Goal: Information Seeking & Learning: Compare options

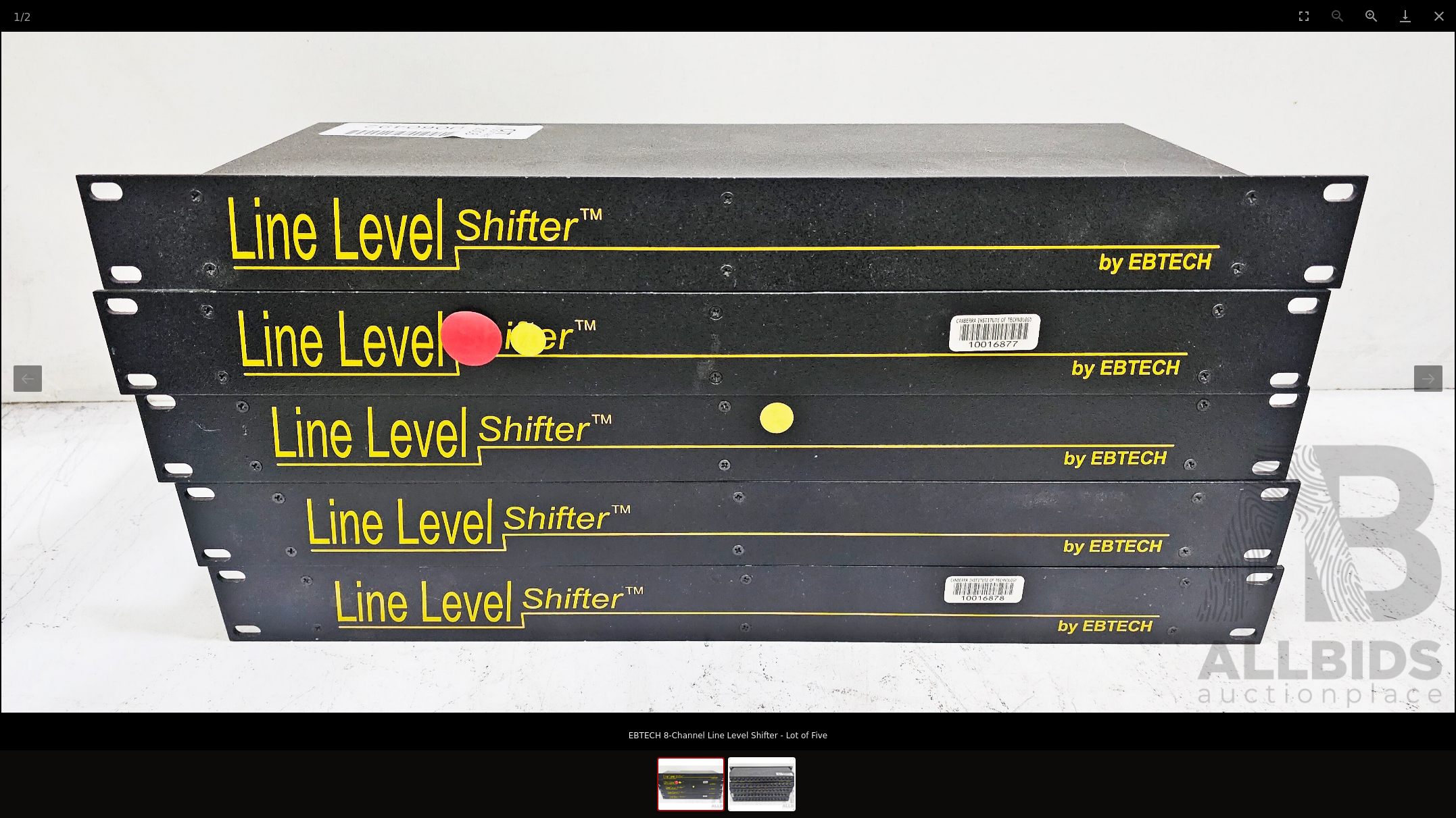
click at [1434, 392] on img at bounding box center [728, 372] width 1453 height 681
click at [1430, 382] on button "Next slide" at bounding box center [1428, 378] width 28 height 26
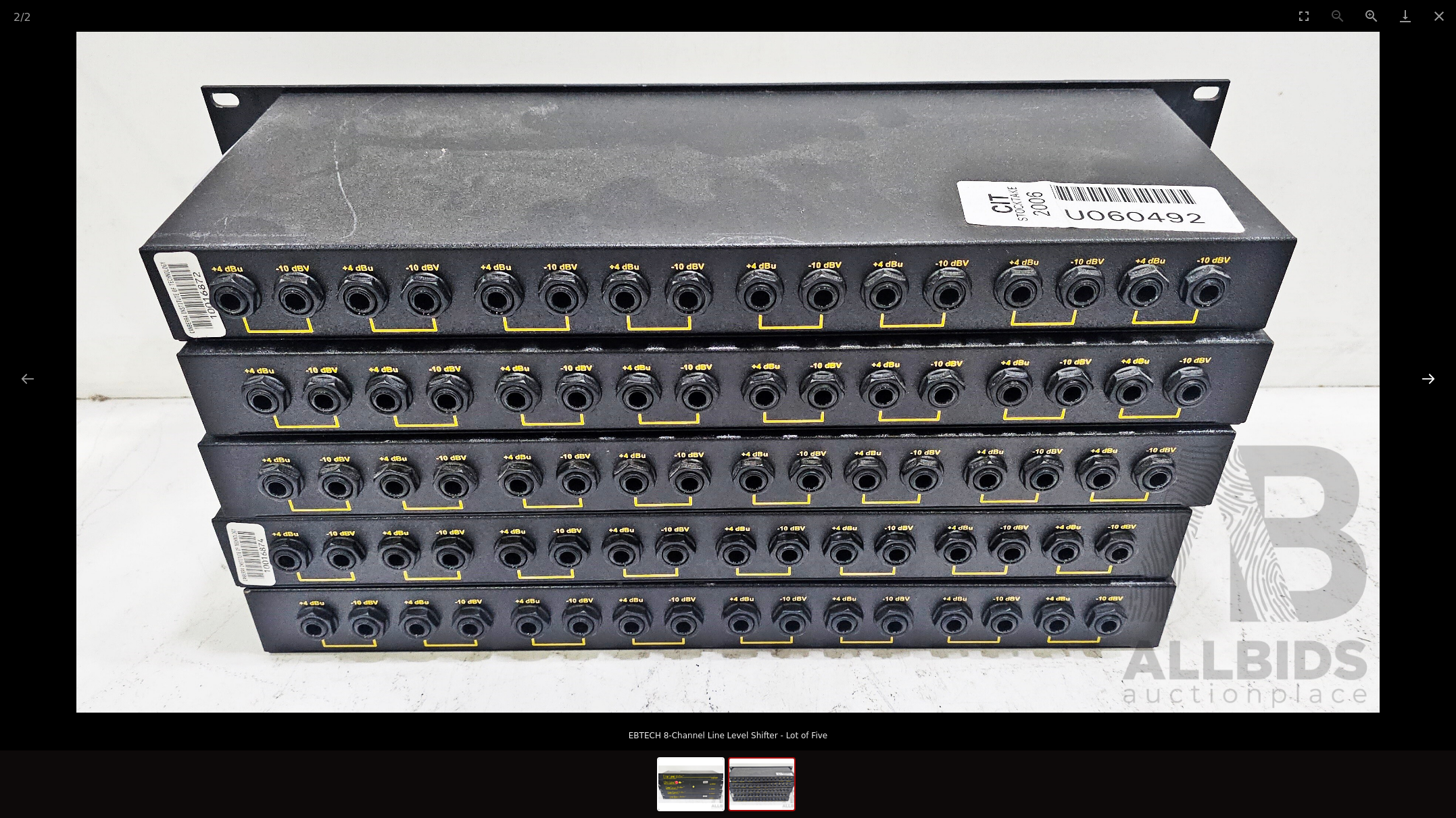
scroll to position [-1, 0]
click at [1447, 13] on button "Close gallery" at bounding box center [1439, 16] width 34 height 32
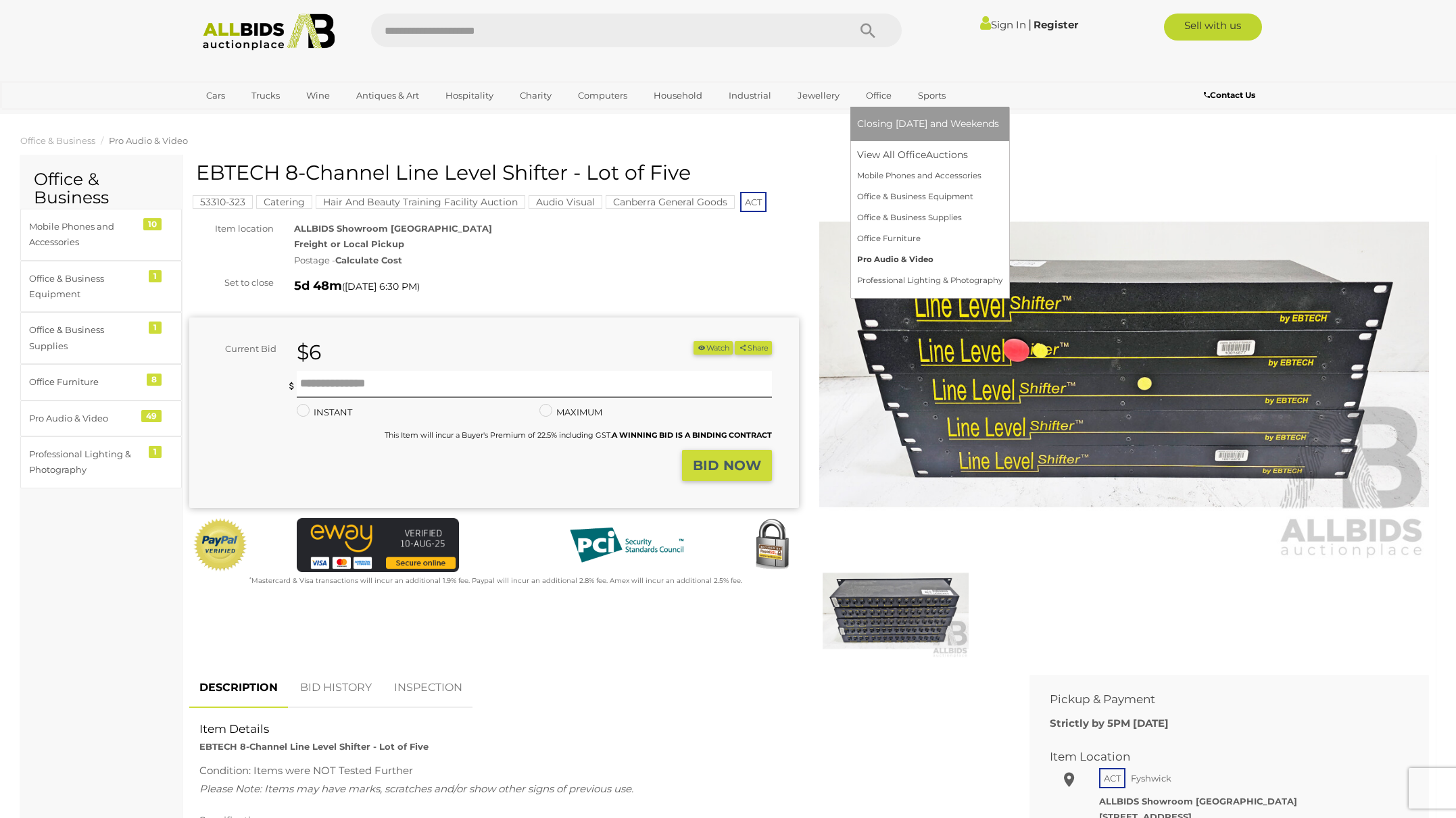
scroll to position [3, 0]
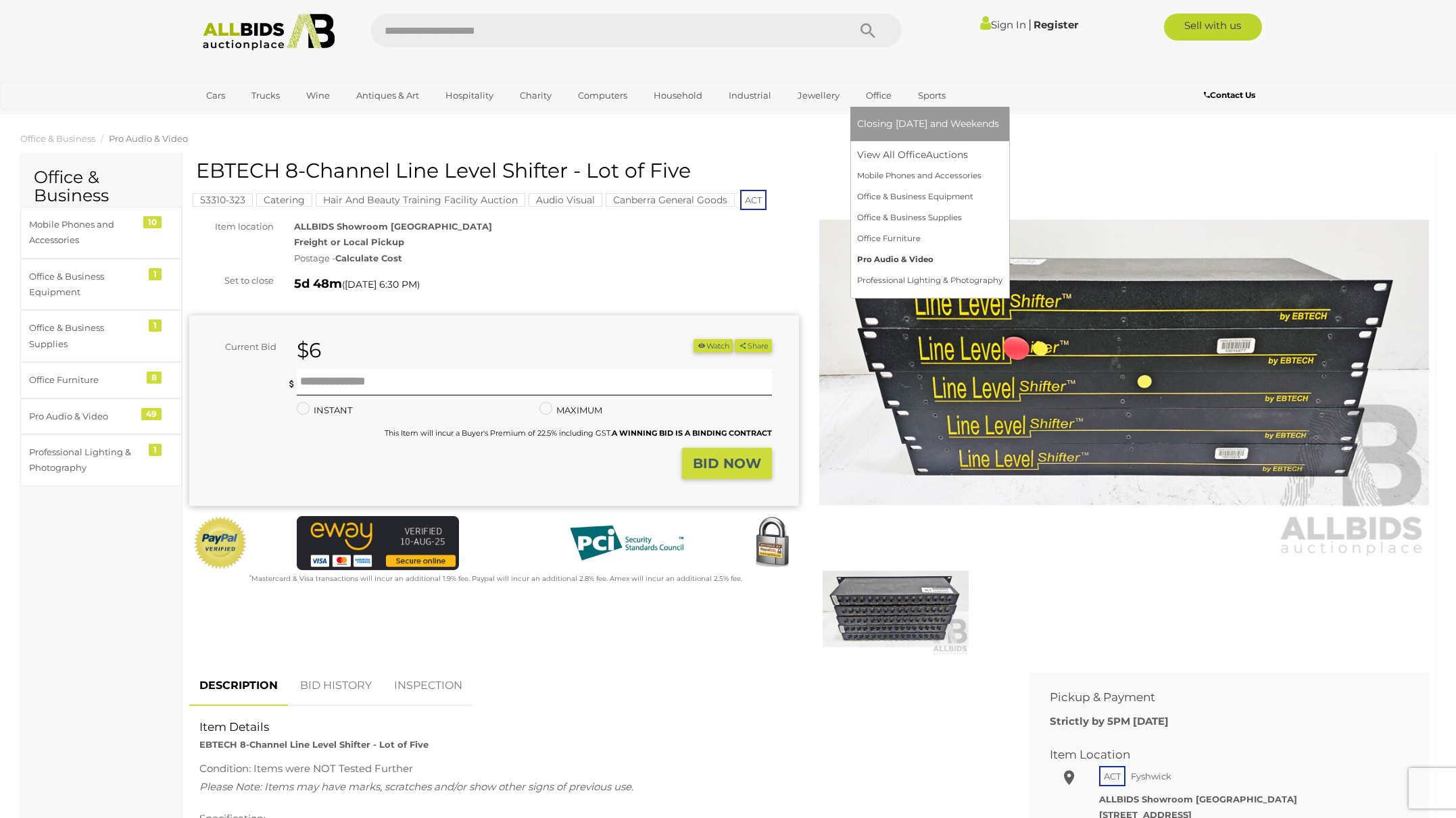
click at [883, 263] on link "Pro Audio & Video" at bounding box center [929, 259] width 145 height 21
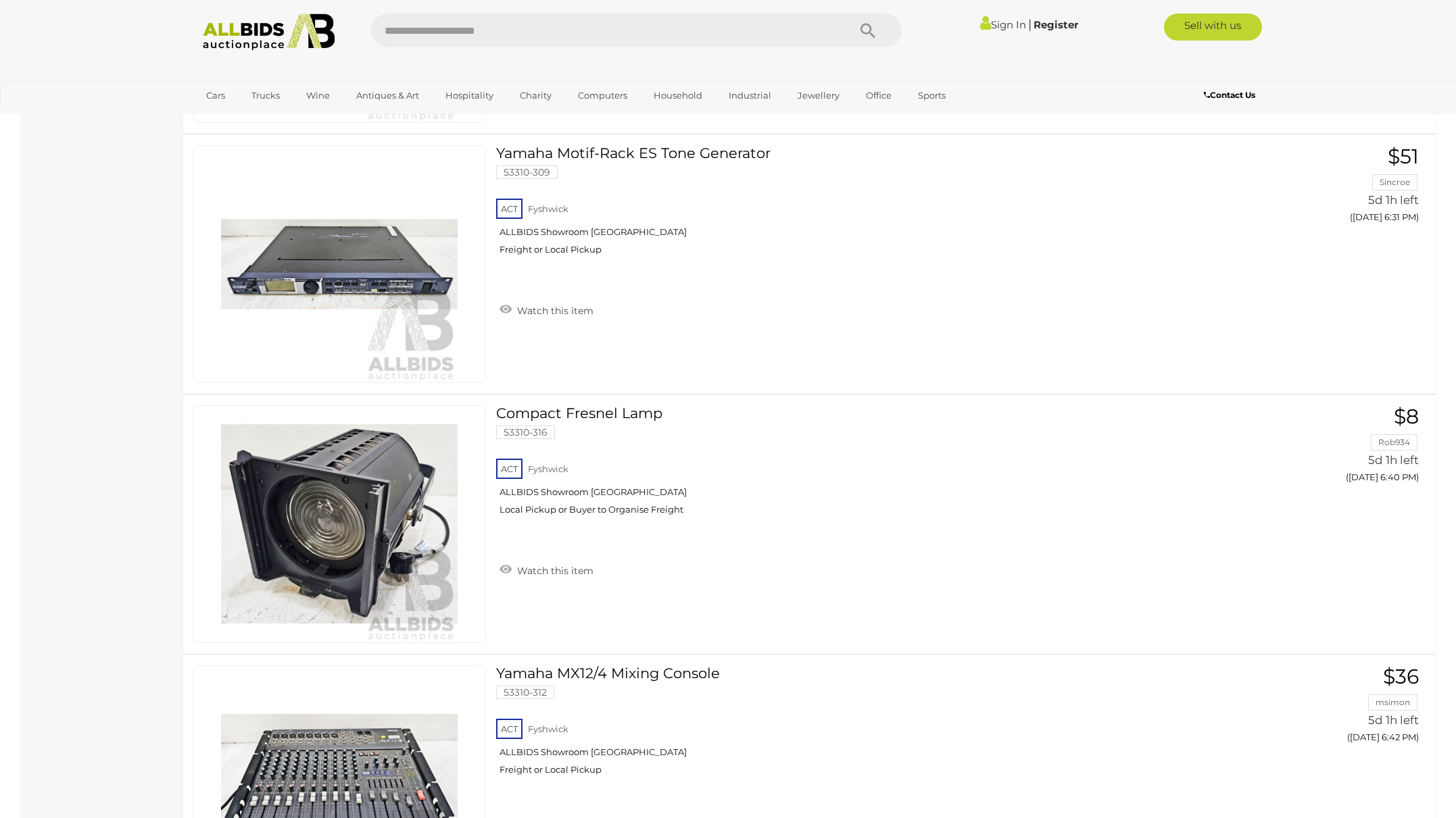
scroll to position [946, 0]
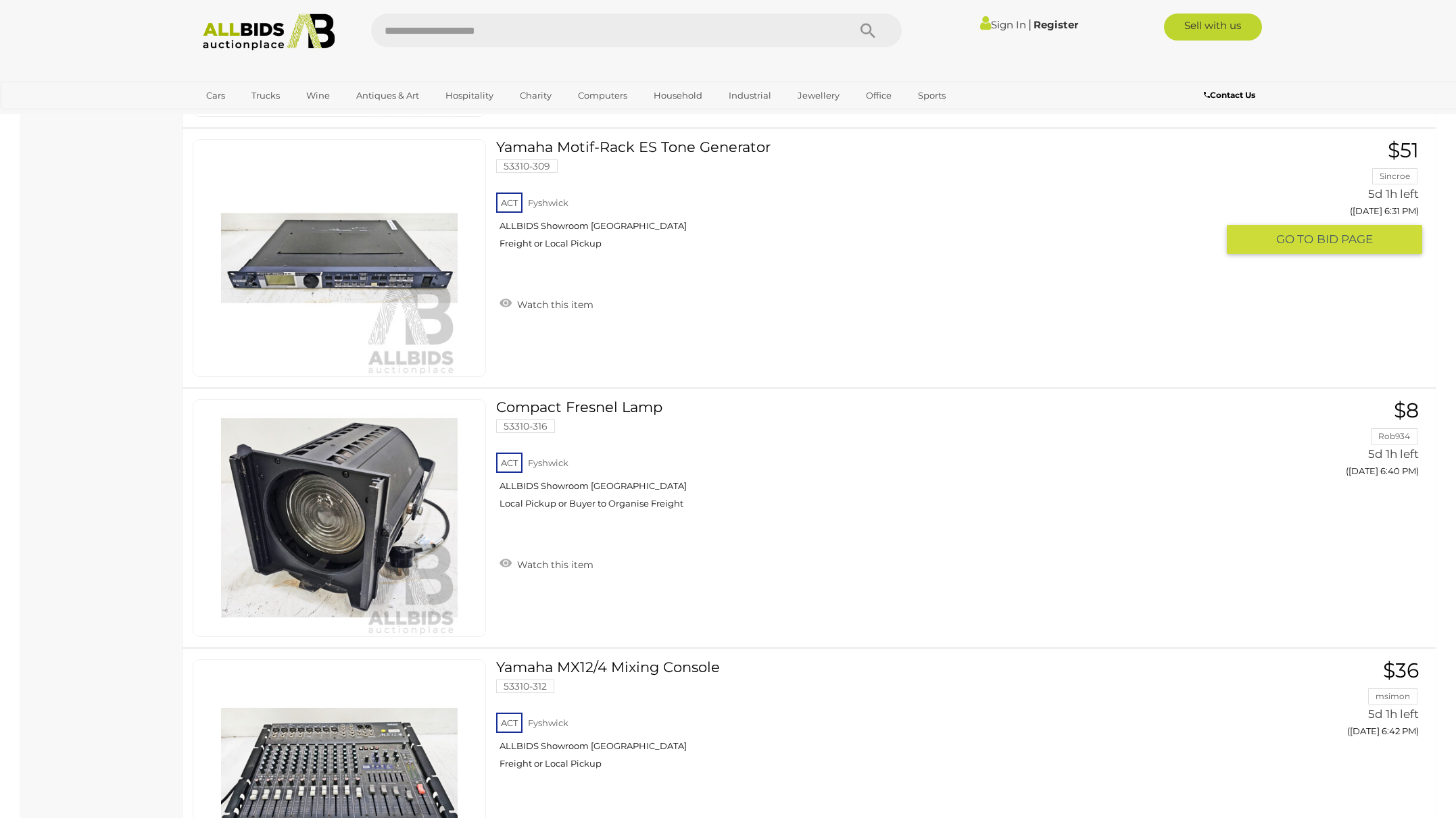
click at [327, 277] on img at bounding box center [339, 257] width 237 height 237
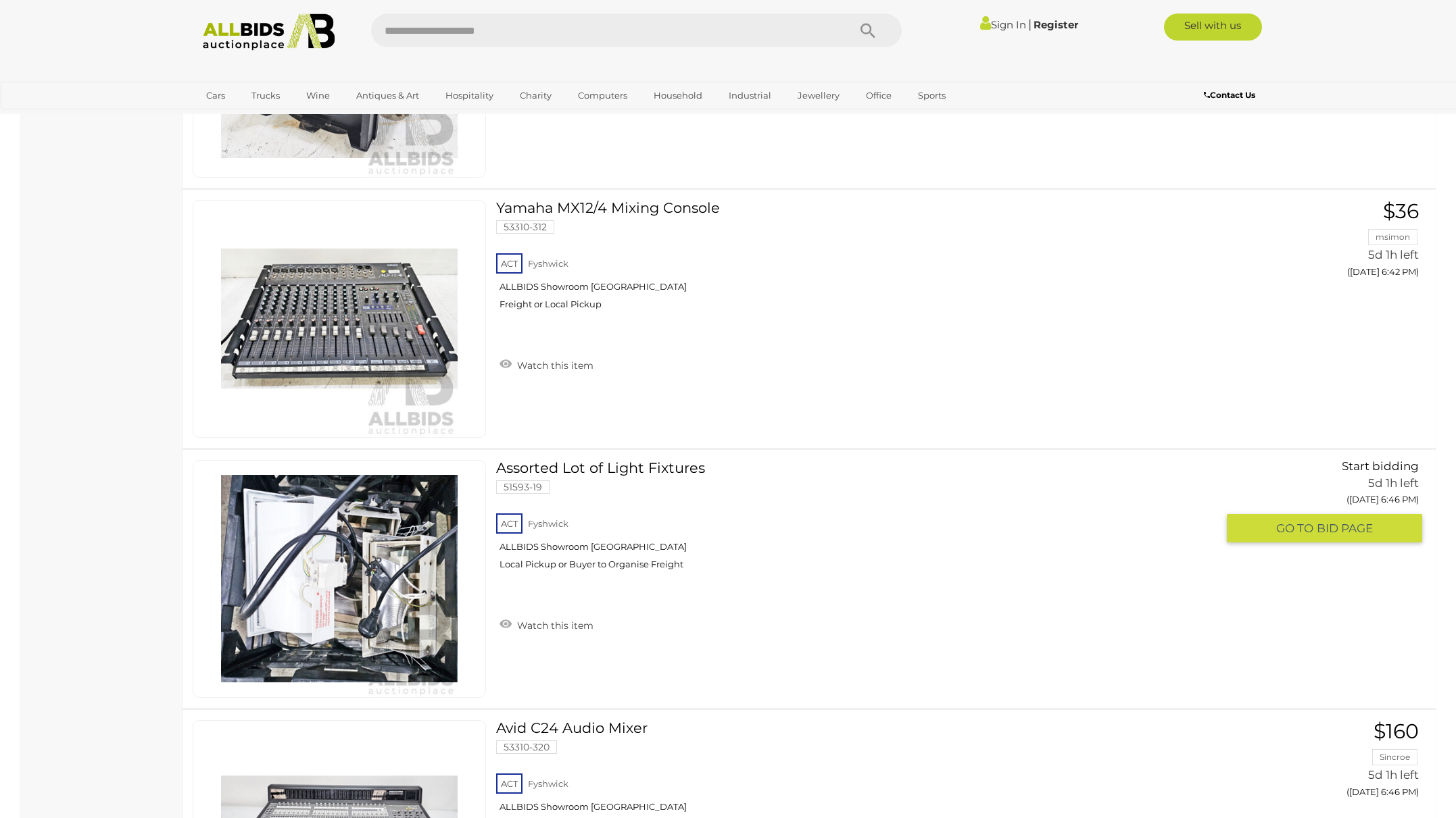
scroll to position [1437, 0]
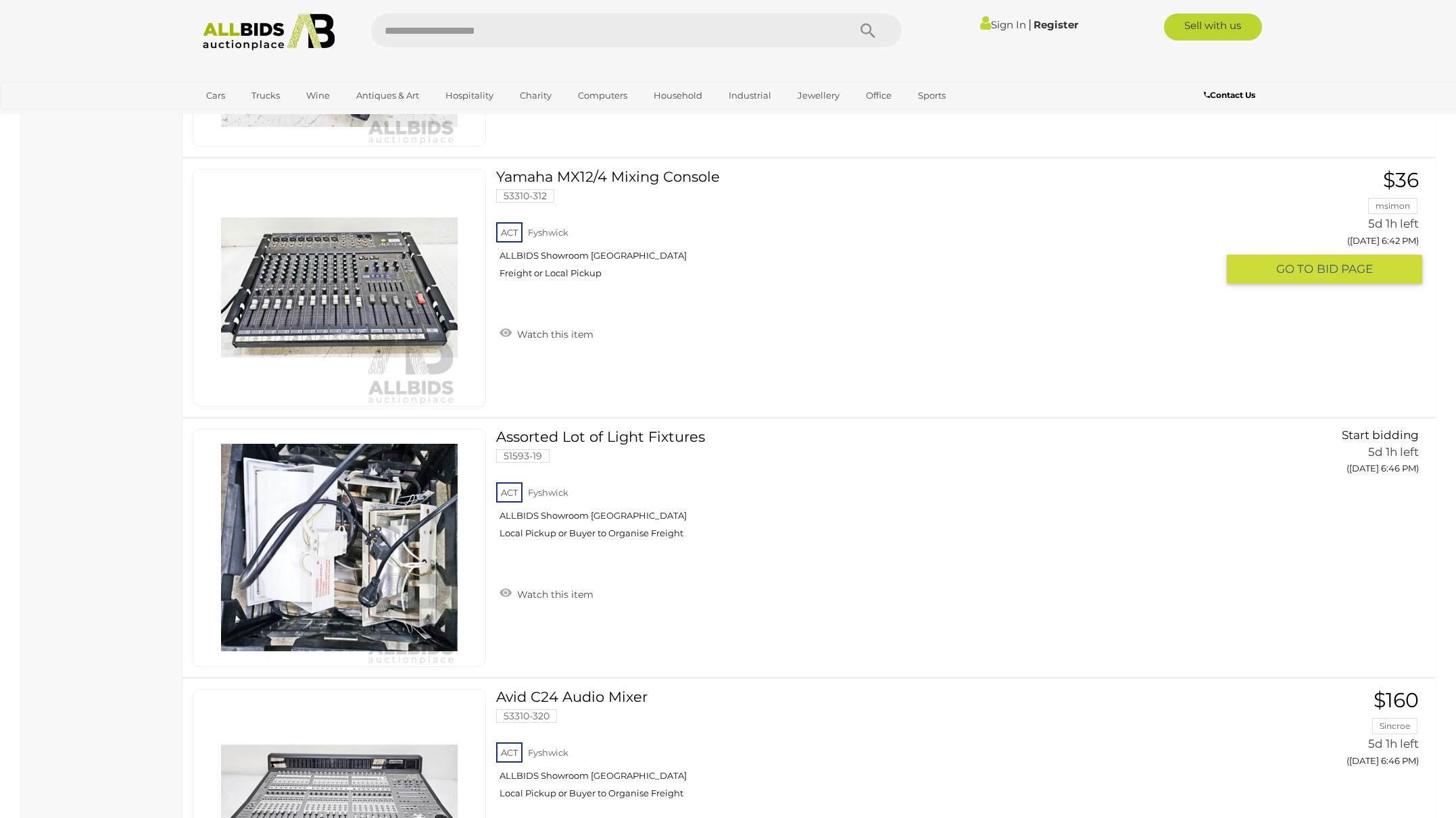
click at [350, 285] on img at bounding box center [339, 287] width 237 height 237
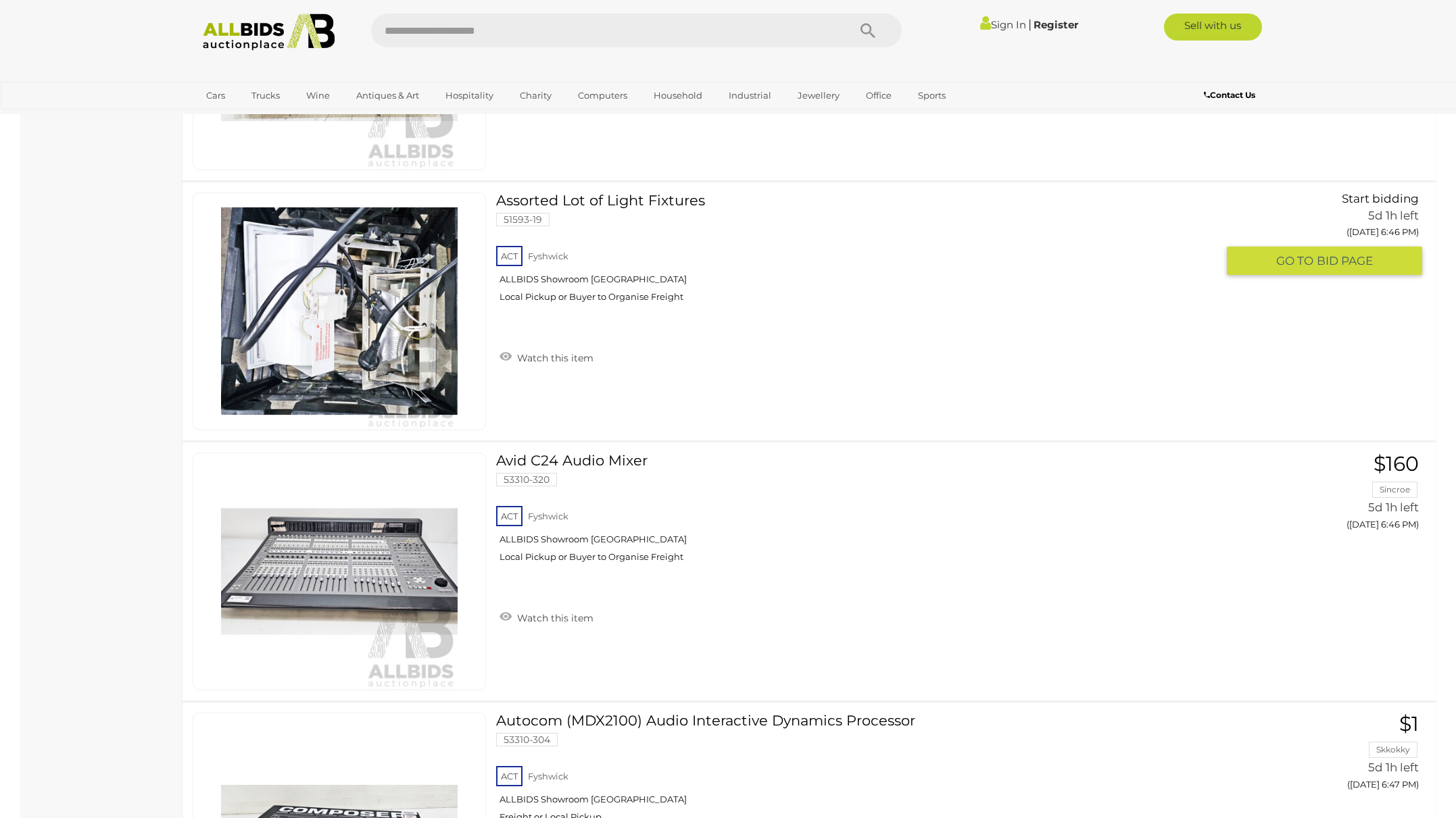
scroll to position [1717, 0]
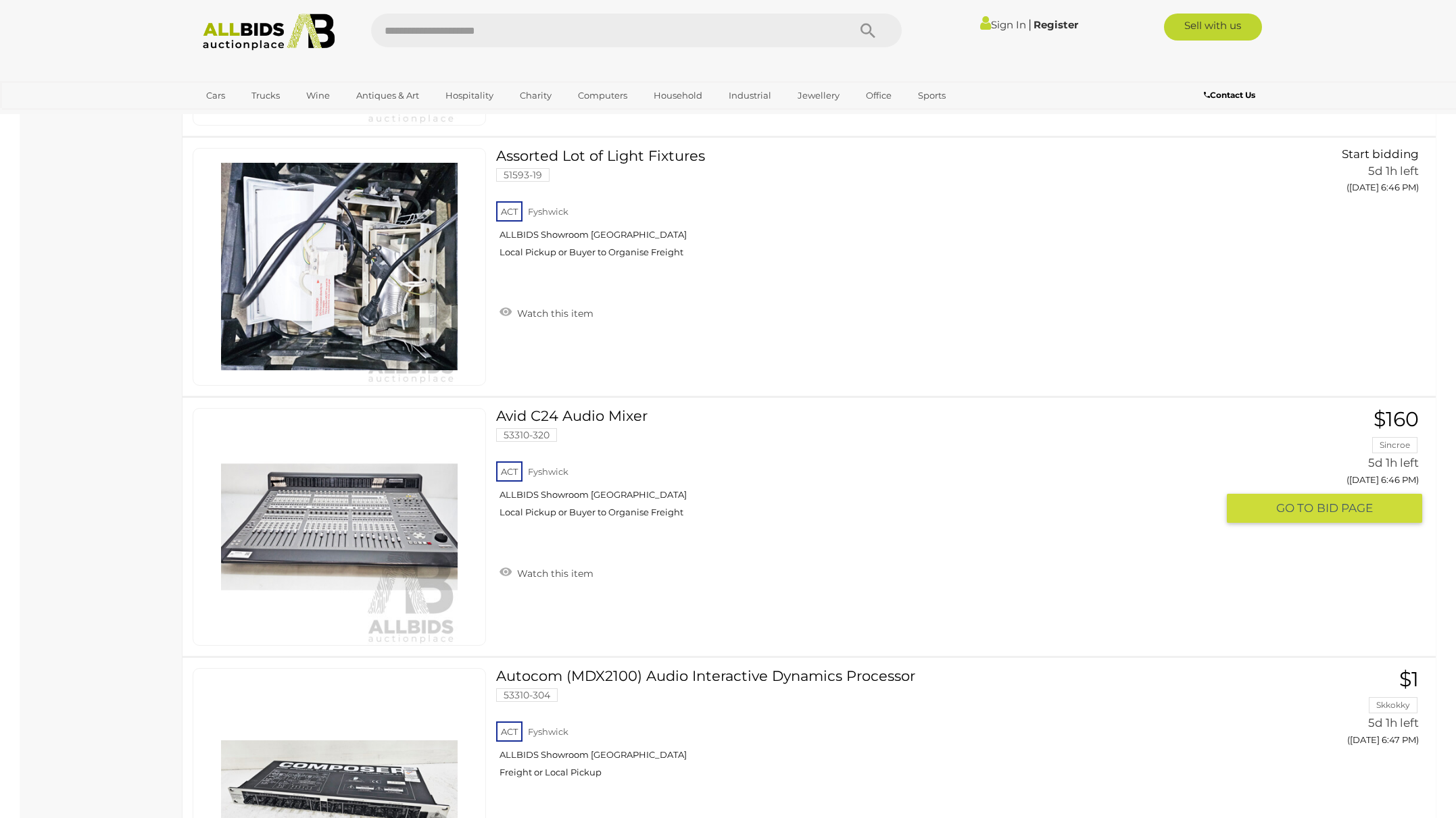
click at [351, 509] on link at bounding box center [339, 527] width 293 height 238
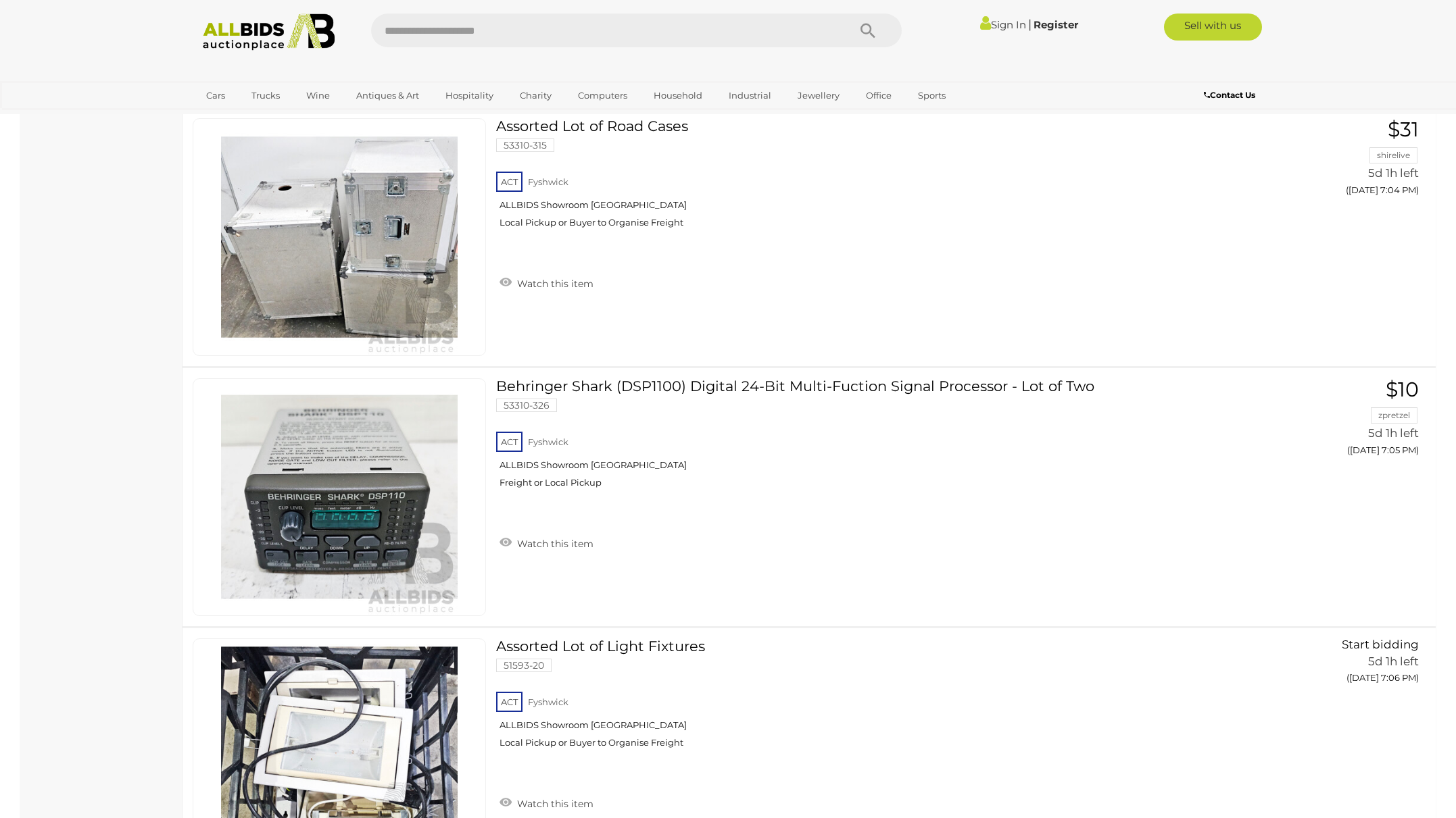
scroll to position [4841, 0]
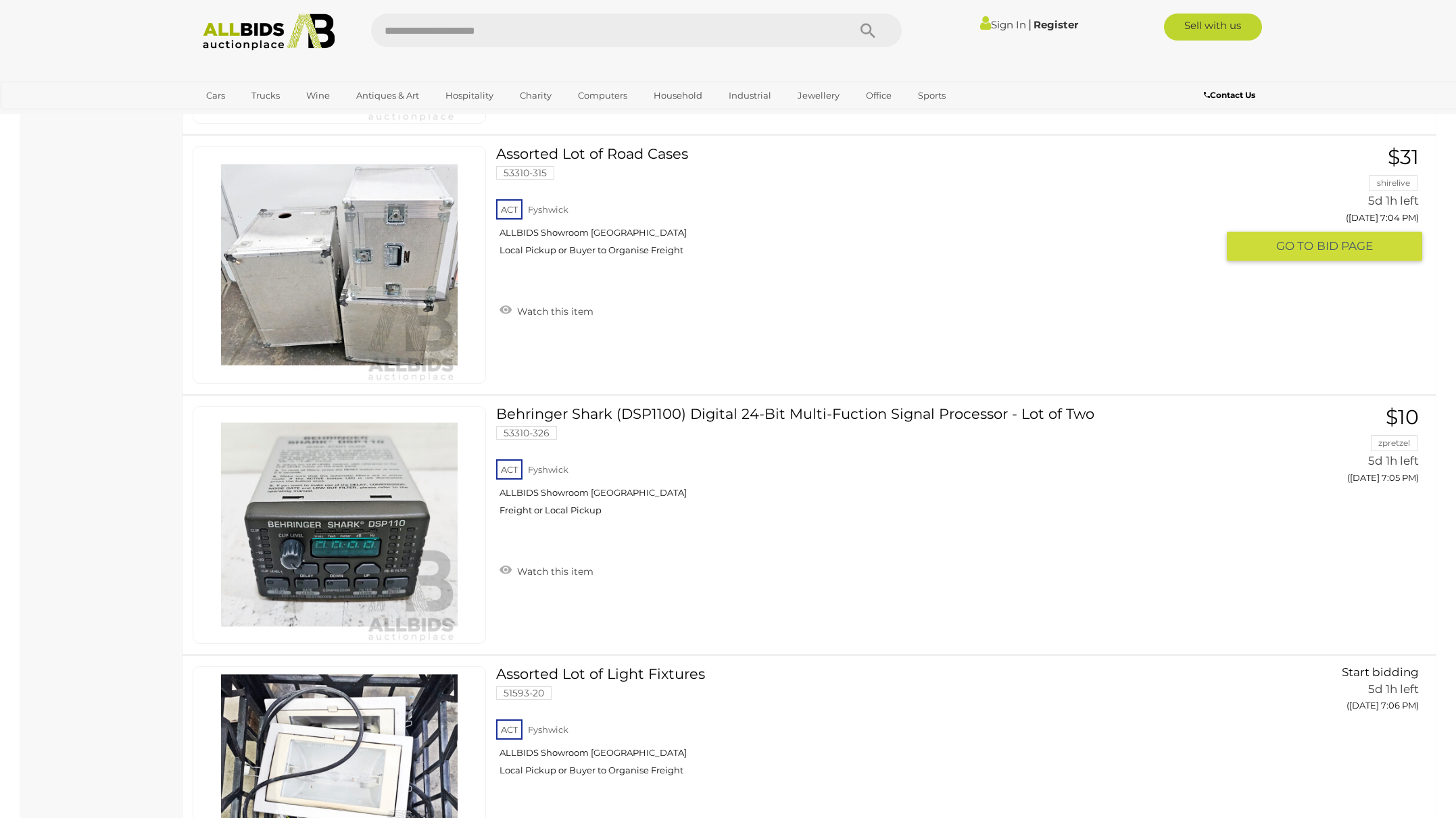
click at [290, 223] on link at bounding box center [339, 265] width 293 height 238
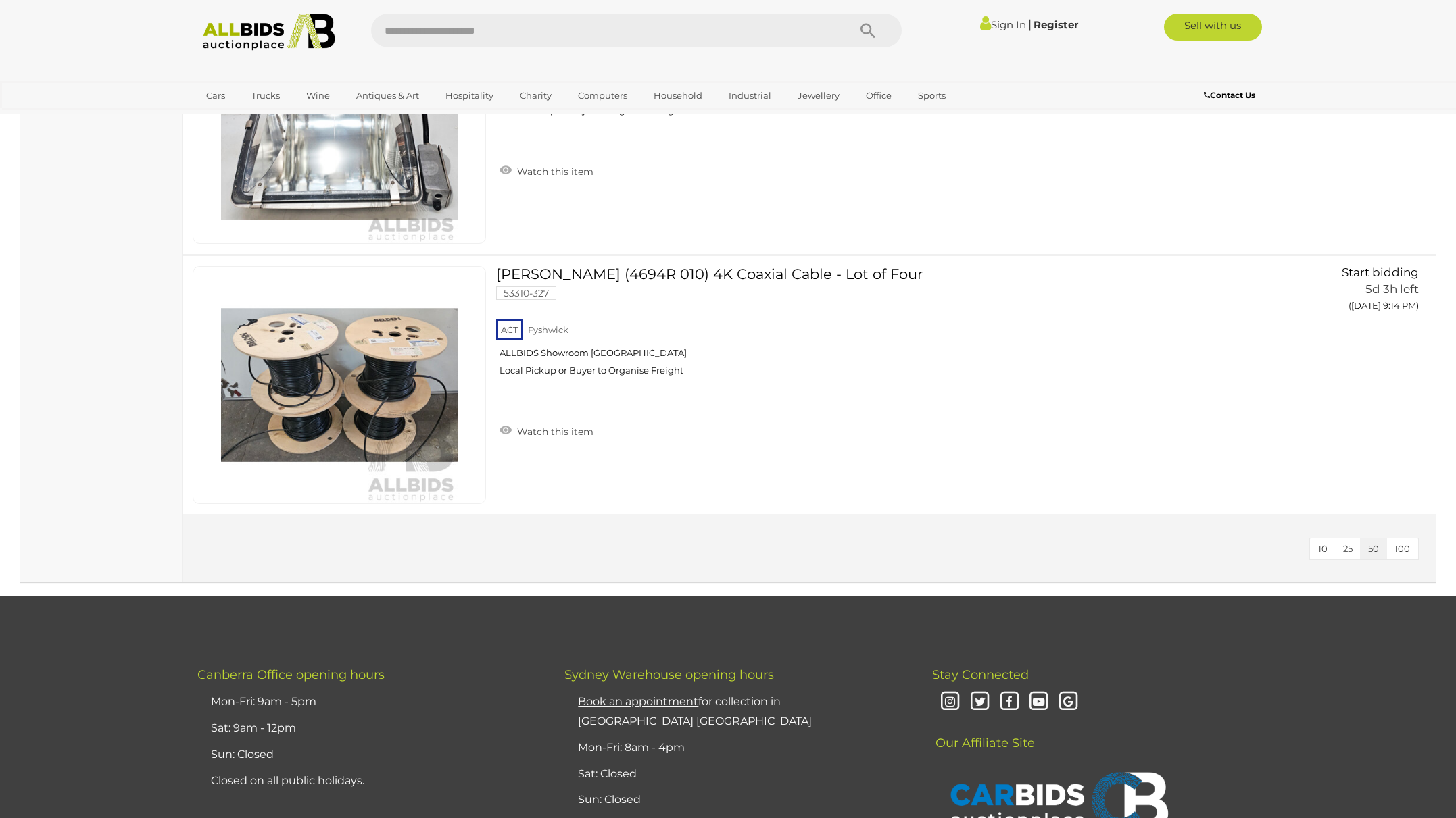
scroll to position [12524, 0]
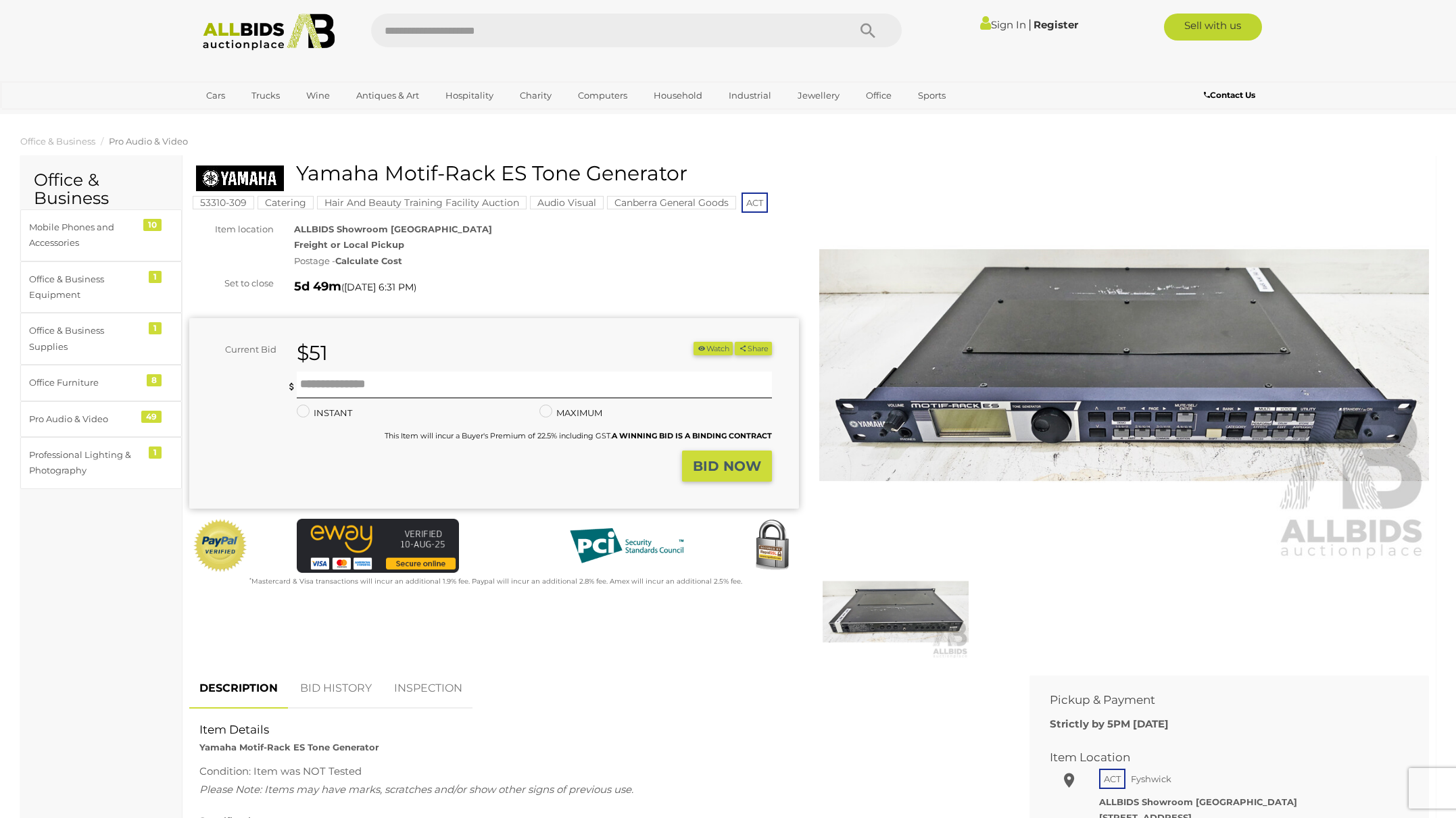
click at [1067, 426] on img at bounding box center [1124, 364] width 610 height 392
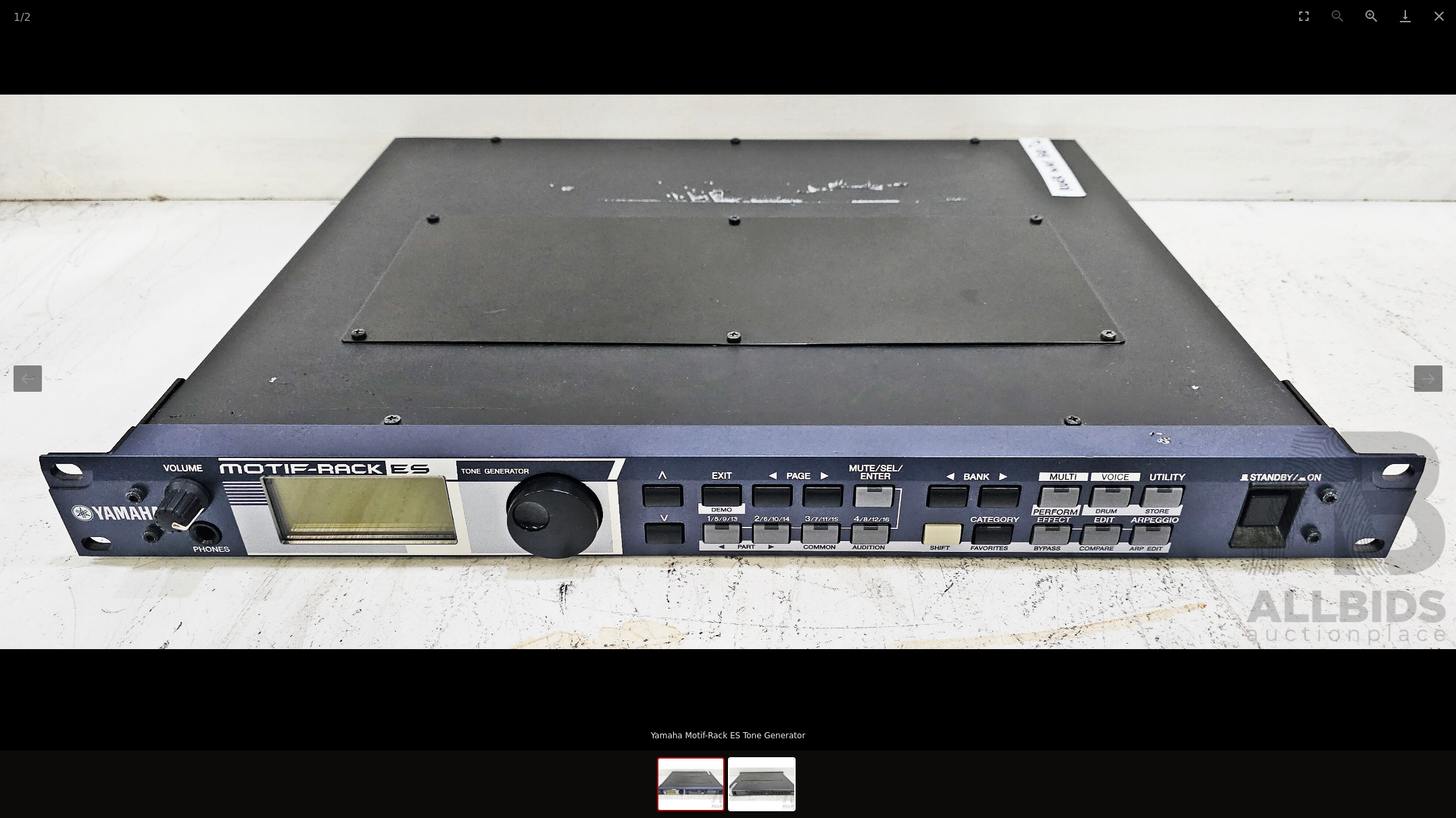
scroll to position [249, 0]
click at [767, 799] on img at bounding box center [761, 784] width 65 height 51
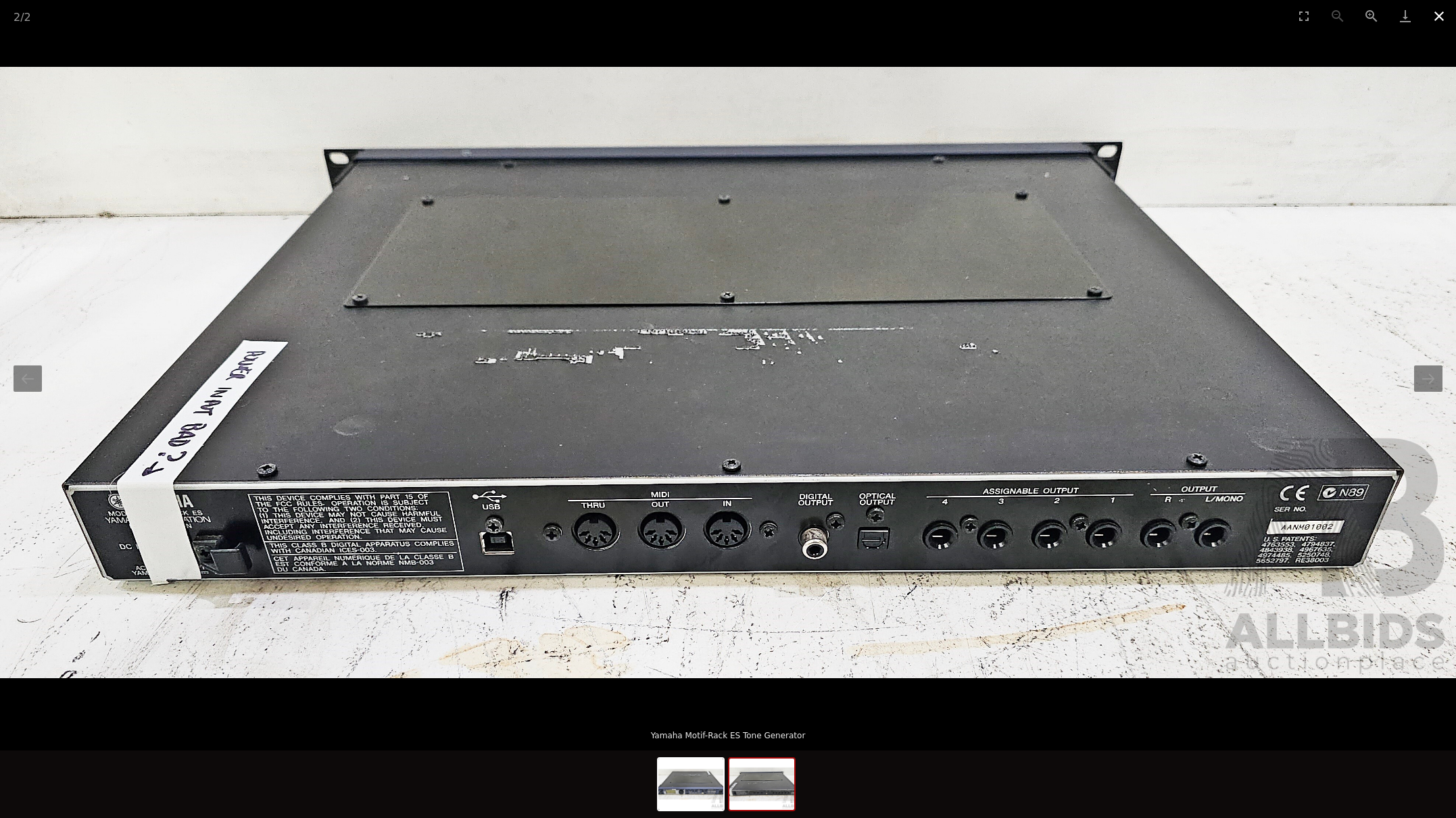
click at [1438, 19] on button "Close gallery" at bounding box center [1439, 16] width 34 height 32
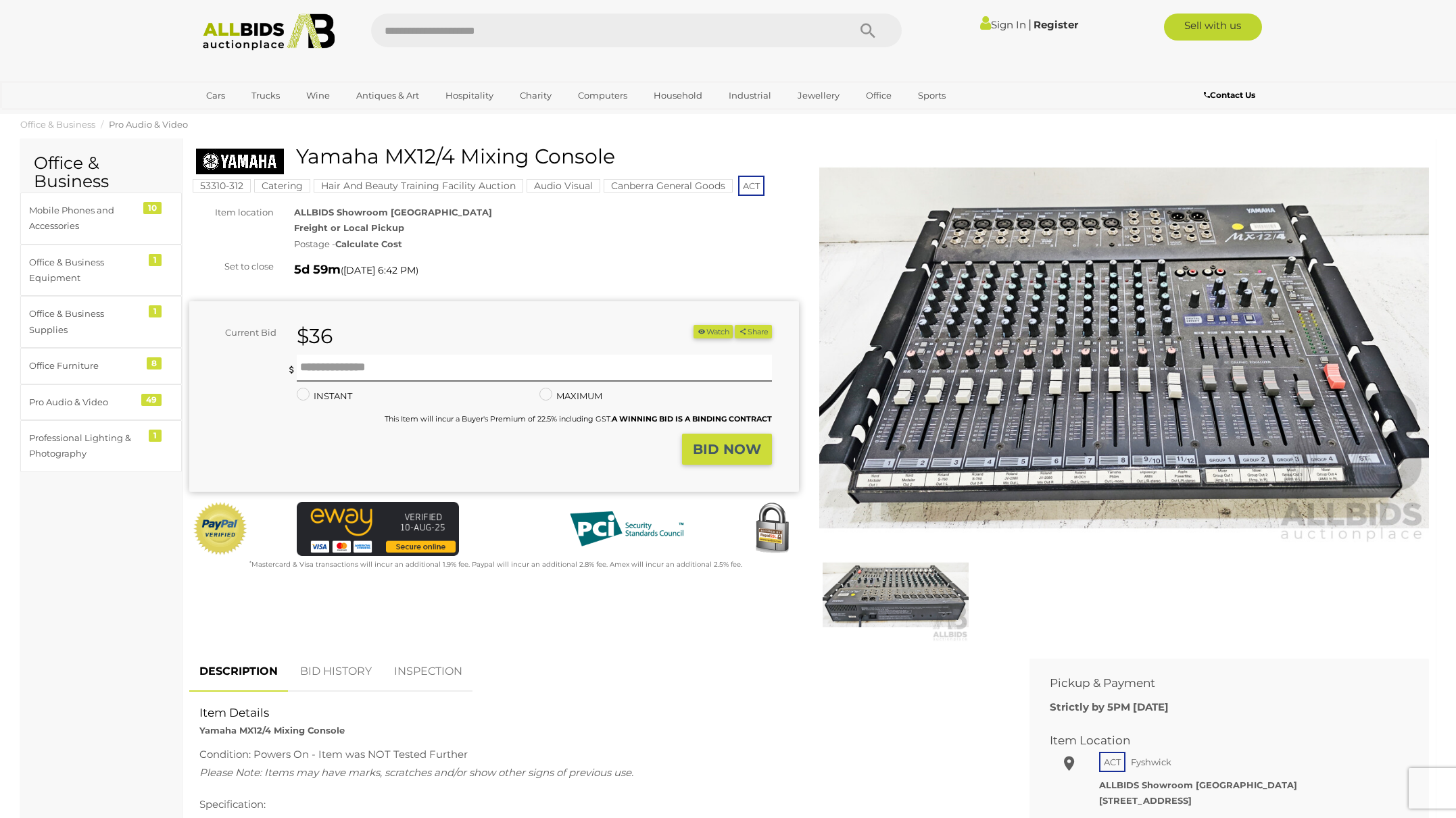
scroll to position [17, 0]
click at [1052, 467] on img at bounding box center [1124, 347] width 610 height 392
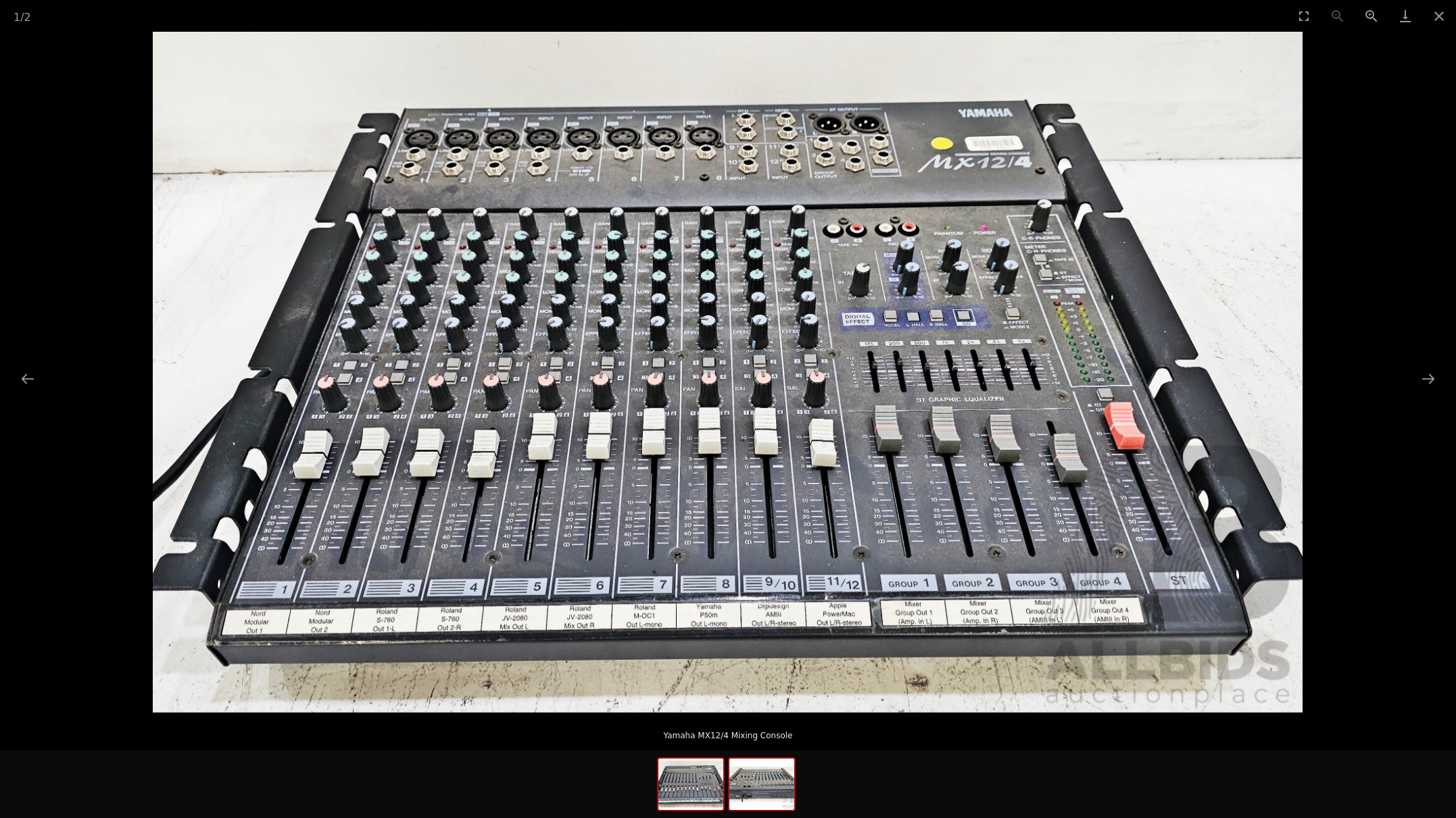
click at [762, 792] on img at bounding box center [761, 784] width 65 height 51
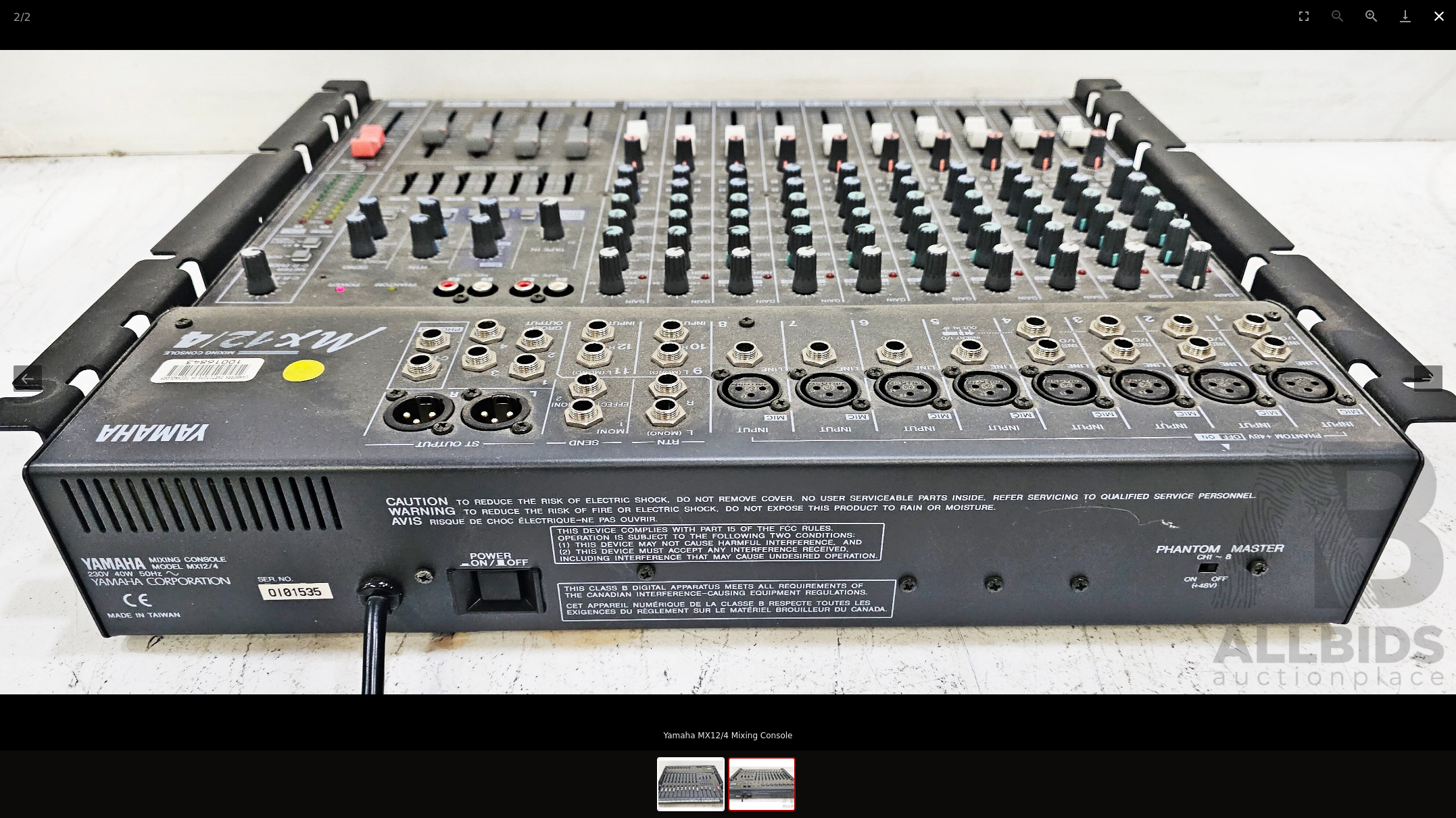
click at [1448, 7] on button "Close gallery" at bounding box center [1439, 16] width 34 height 32
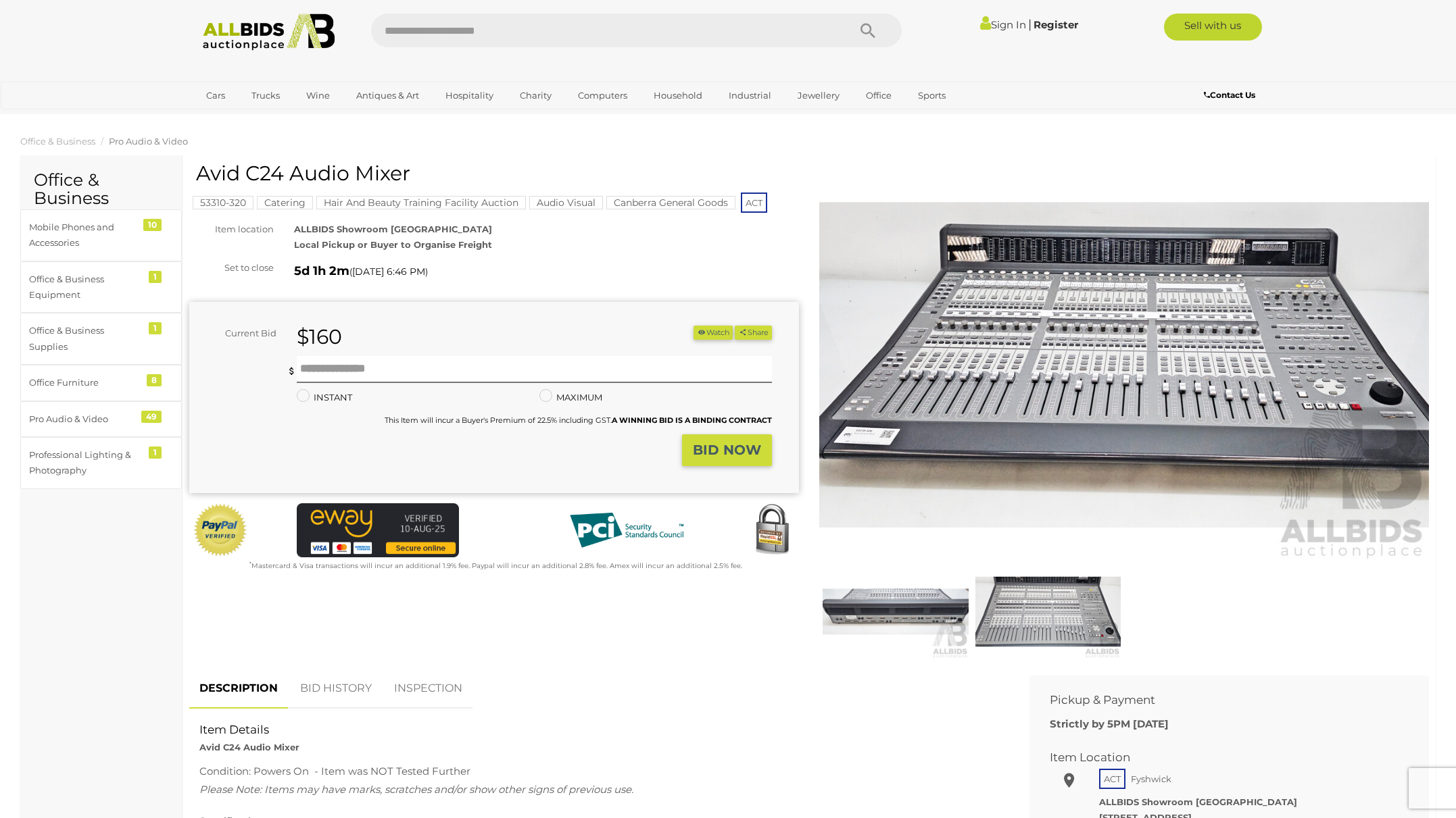
click at [1172, 375] on img at bounding box center [1124, 364] width 610 height 392
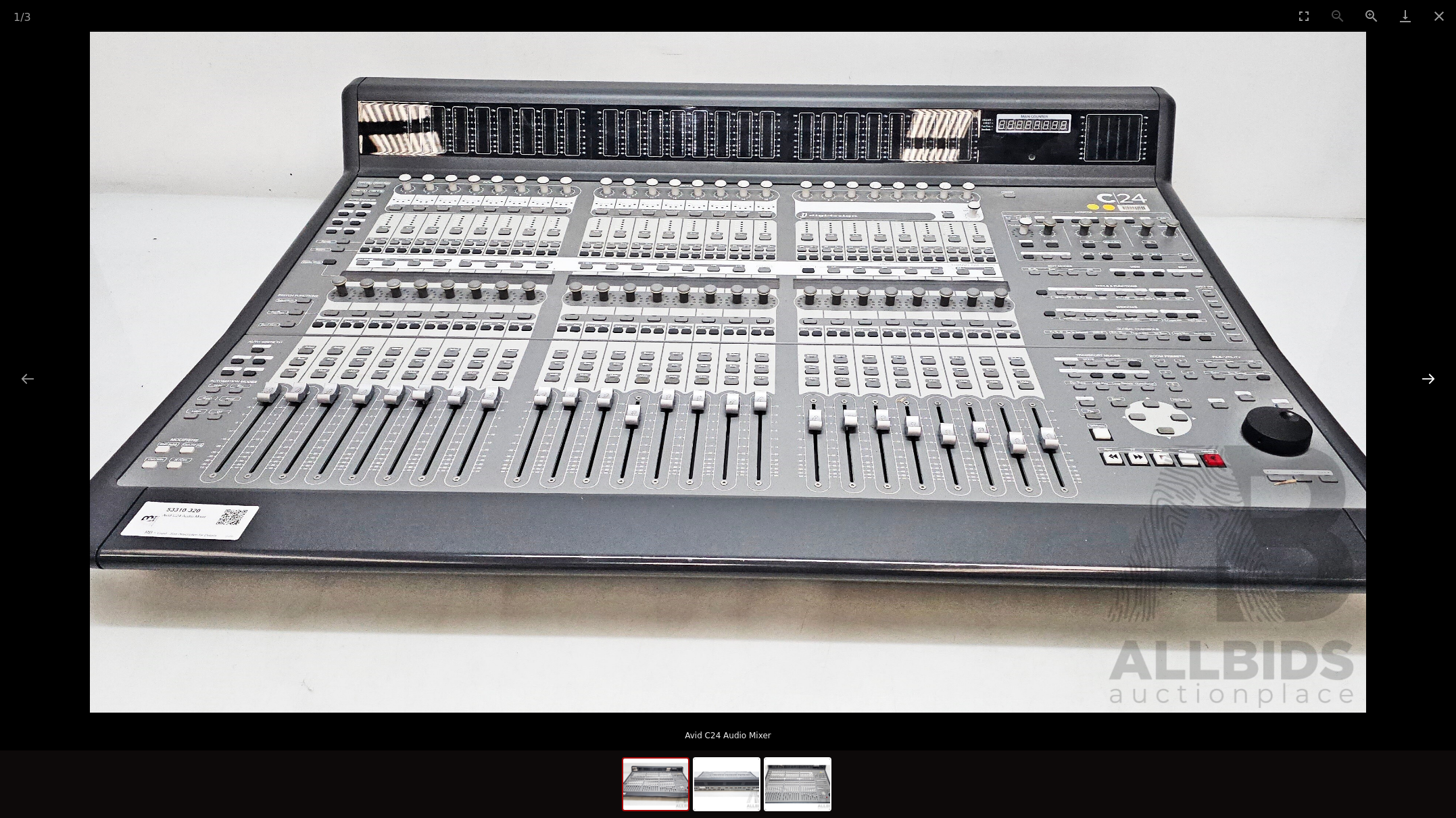
click at [1426, 380] on button "Next slide" at bounding box center [1428, 378] width 28 height 26
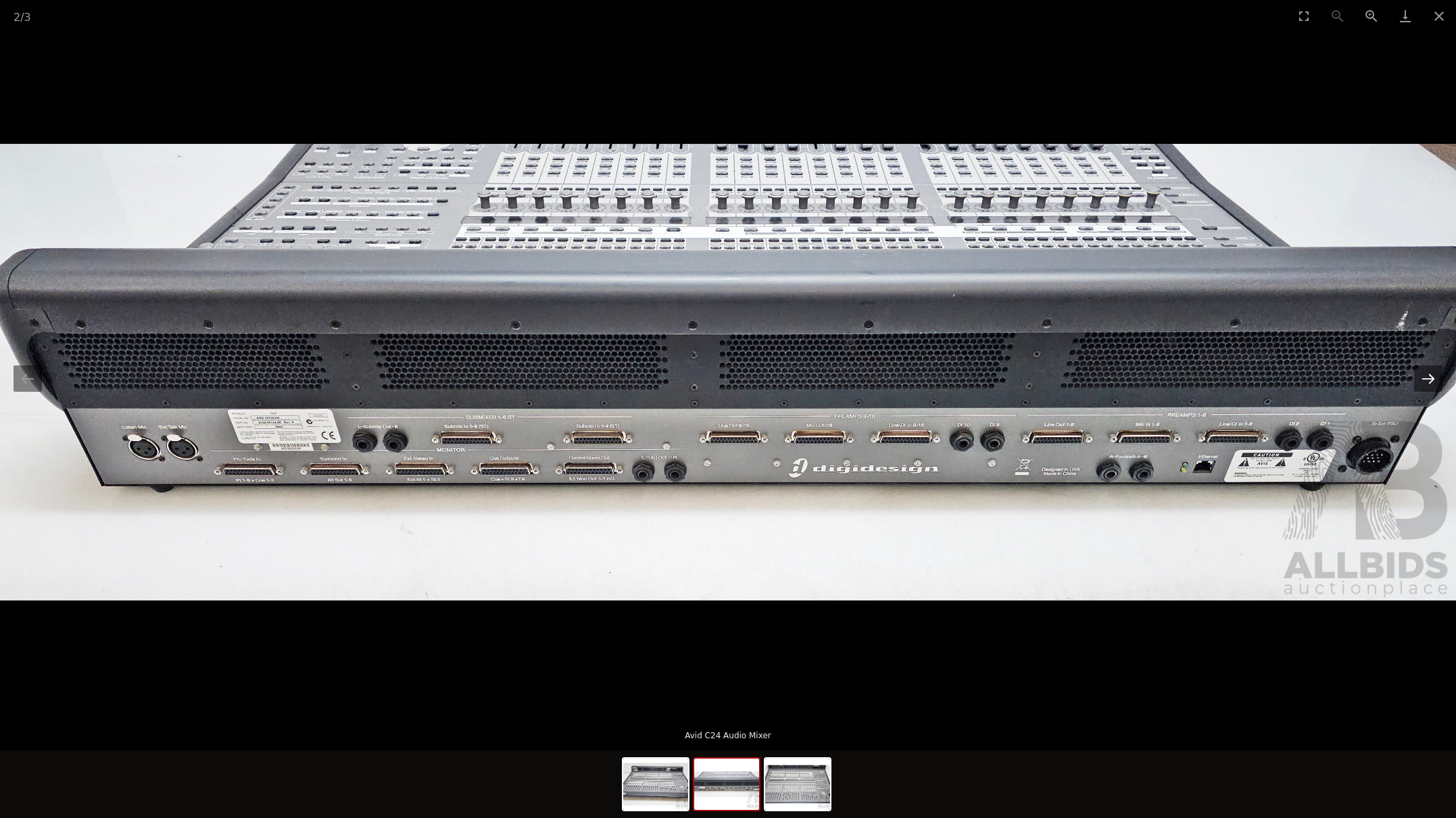
click at [1423, 379] on button "Next slide" at bounding box center [1428, 378] width 28 height 26
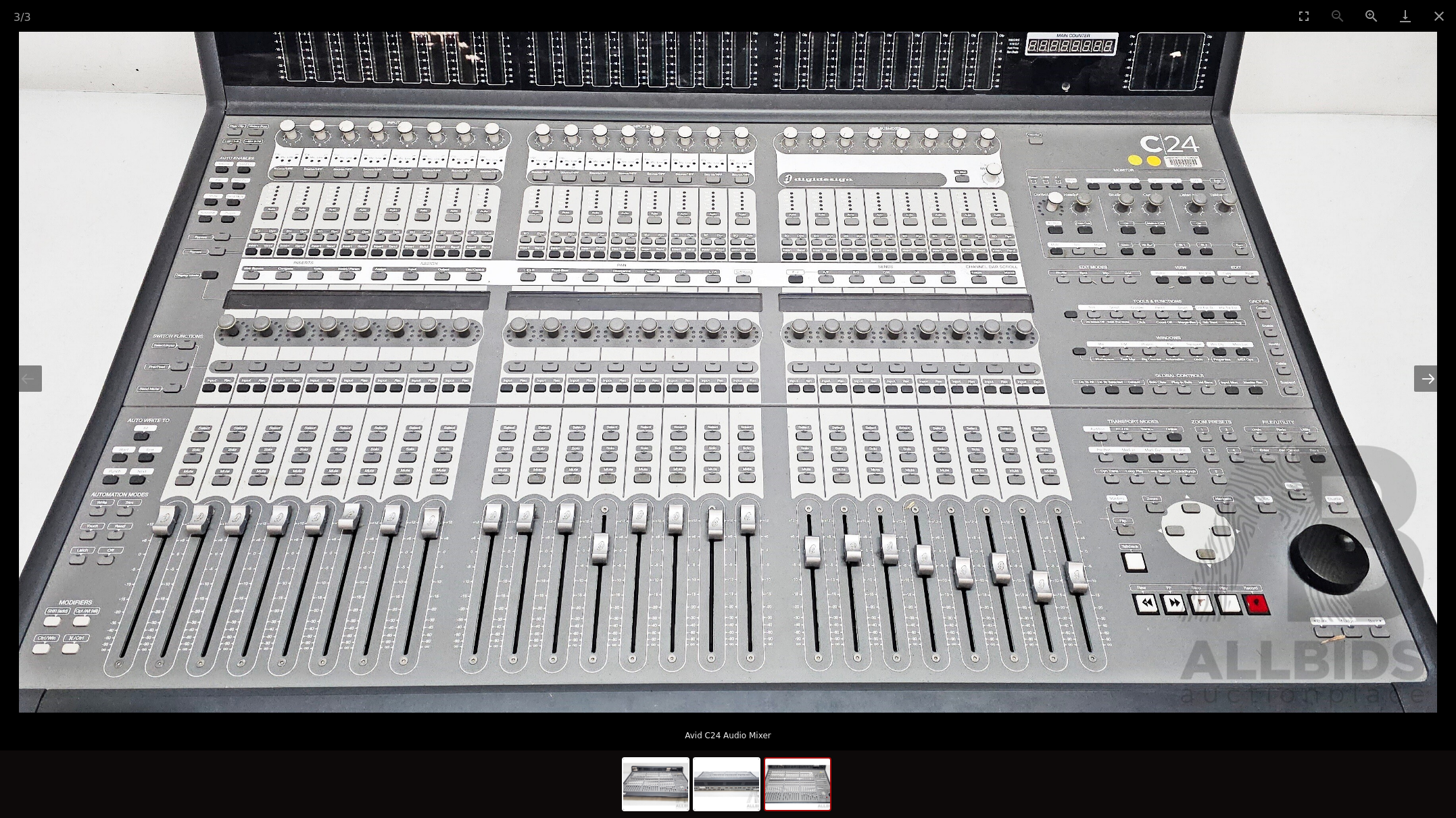
click at [1423, 379] on button "Next slide" at bounding box center [1428, 378] width 28 height 26
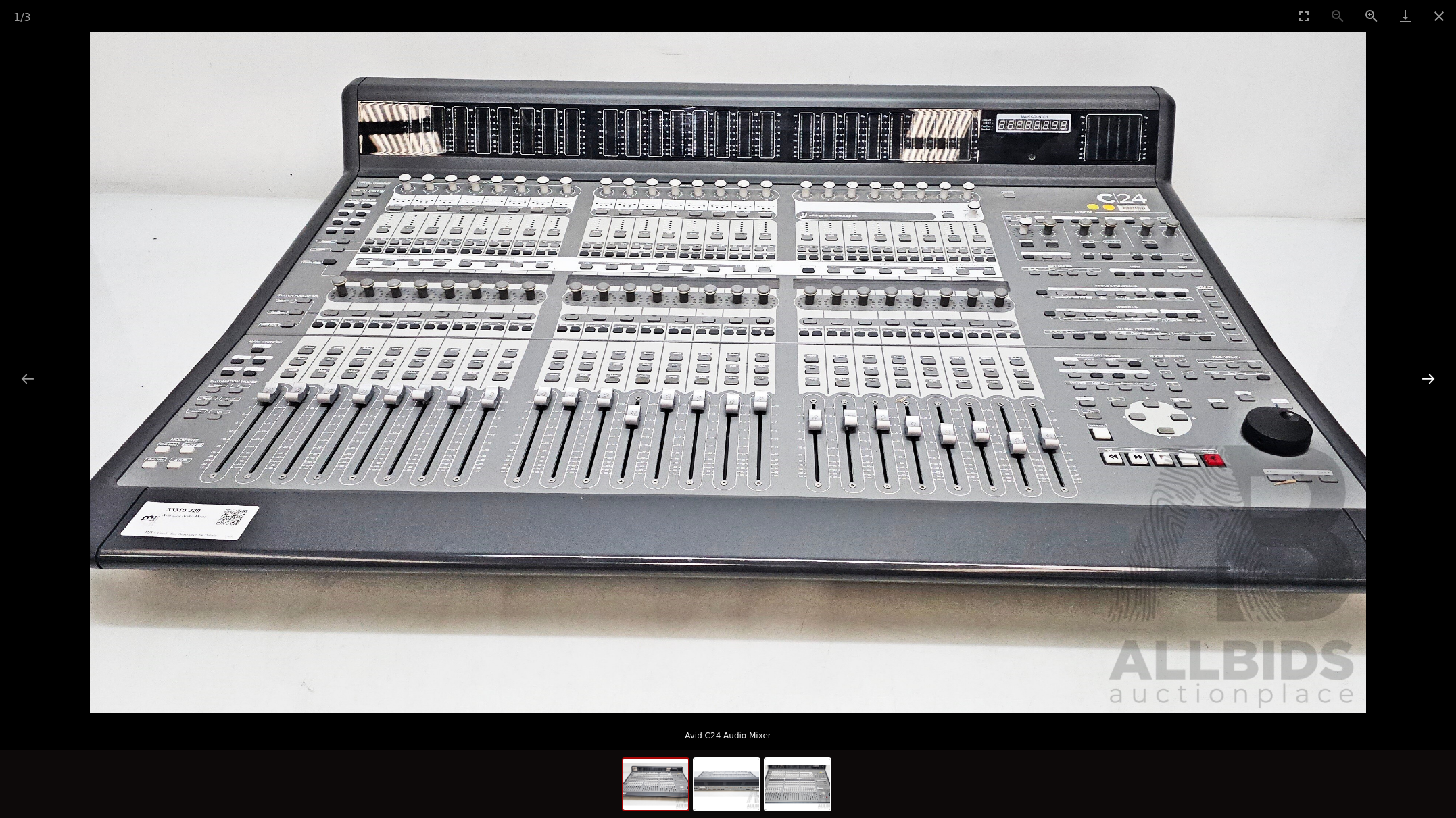
click at [1423, 379] on button "Next slide" at bounding box center [1428, 378] width 28 height 26
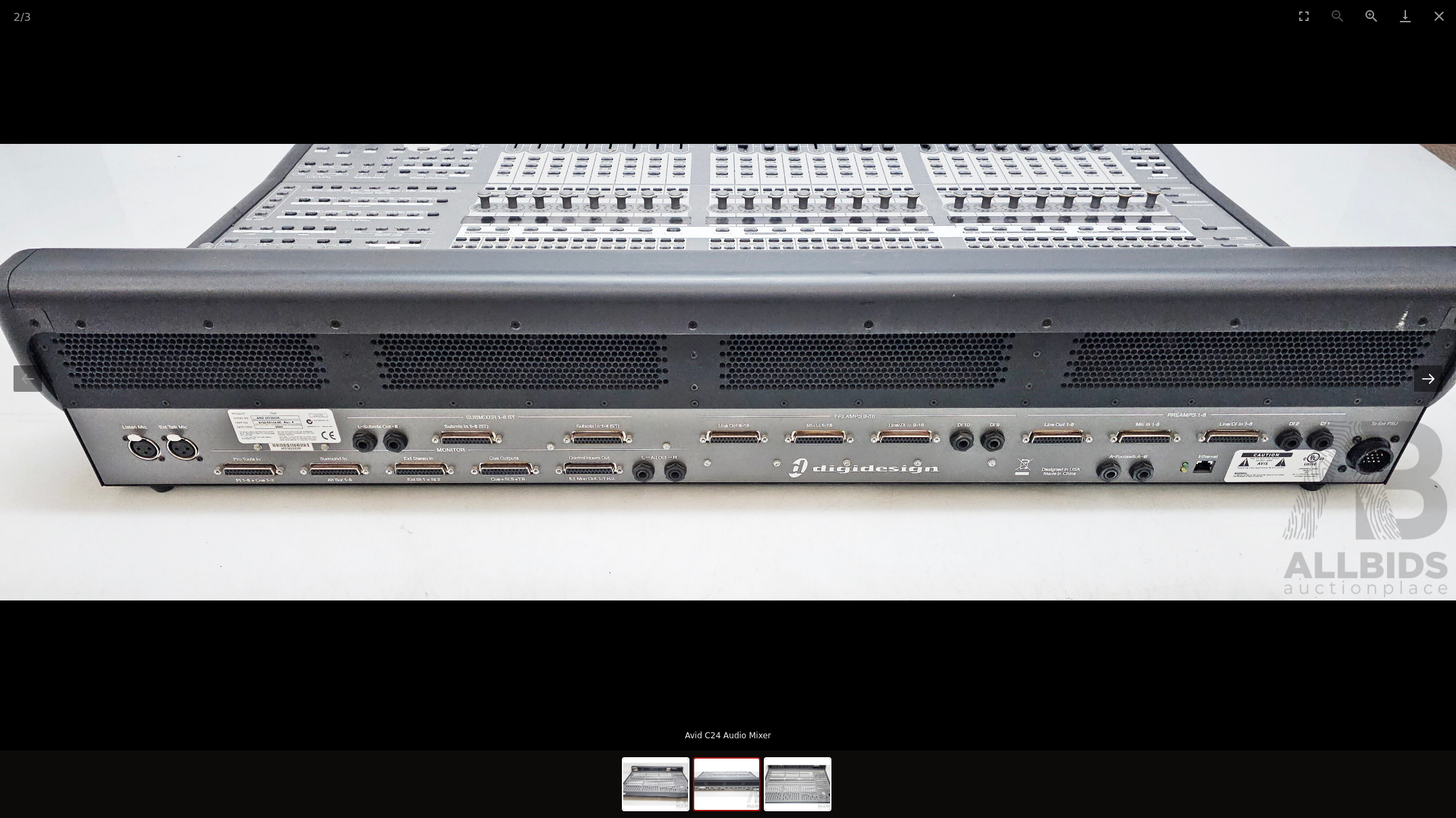
click at [1423, 379] on button "Next slide" at bounding box center [1428, 378] width 28 height 26
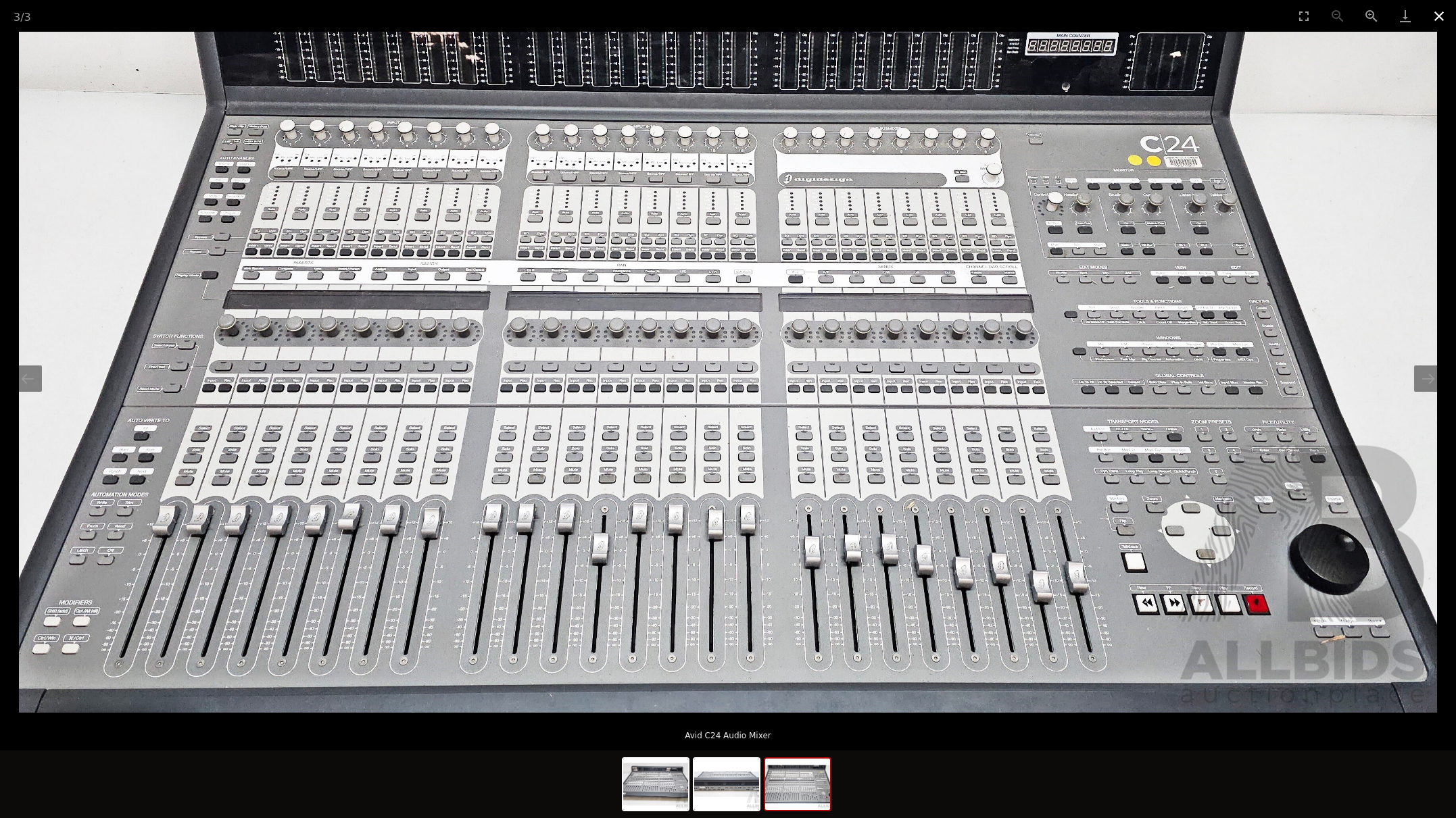
click at [1447, 17] on button "Close gallery" at bounding box center [1439, 16] width 34 height 32
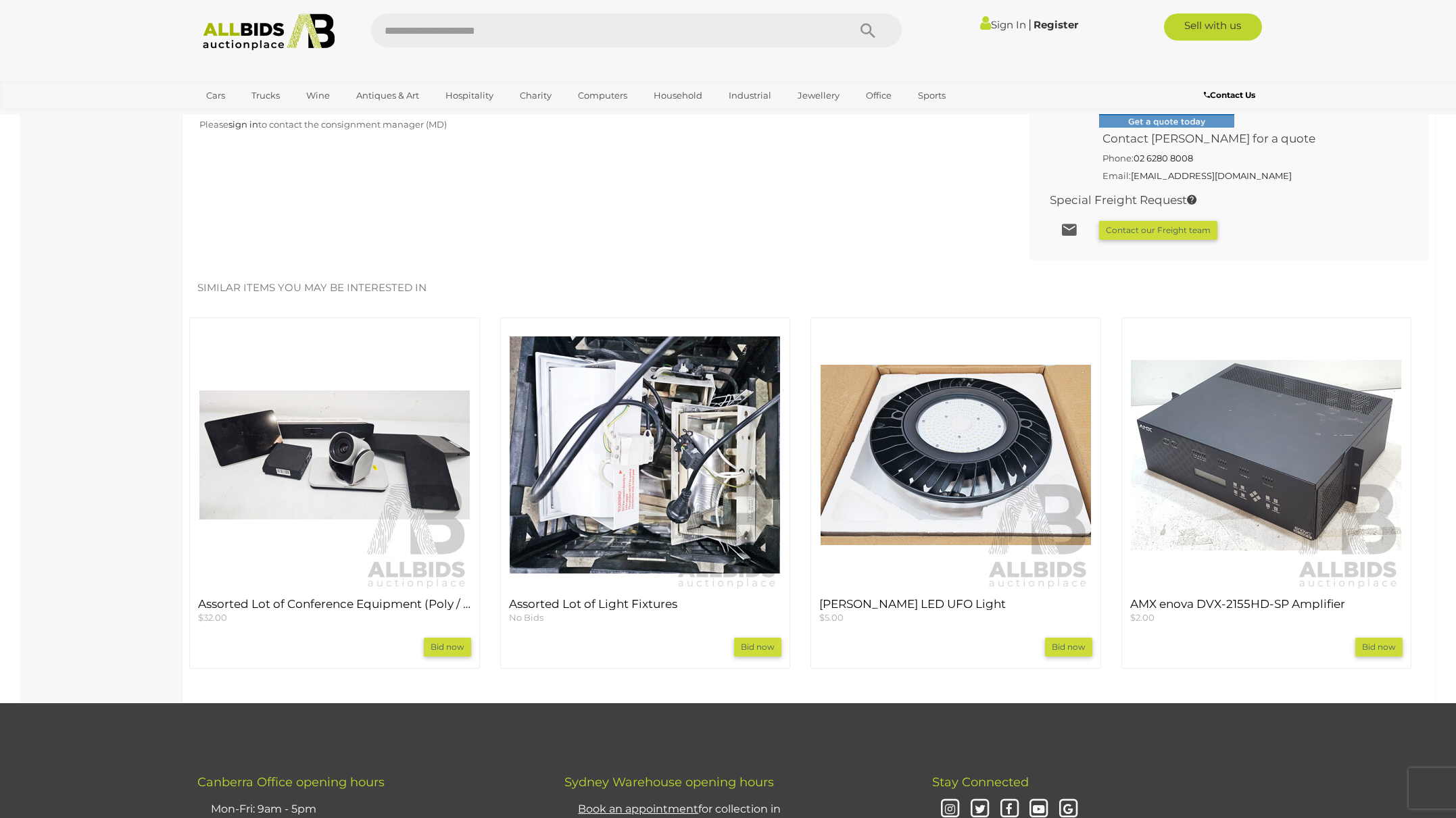
scroll to position [995, 0]
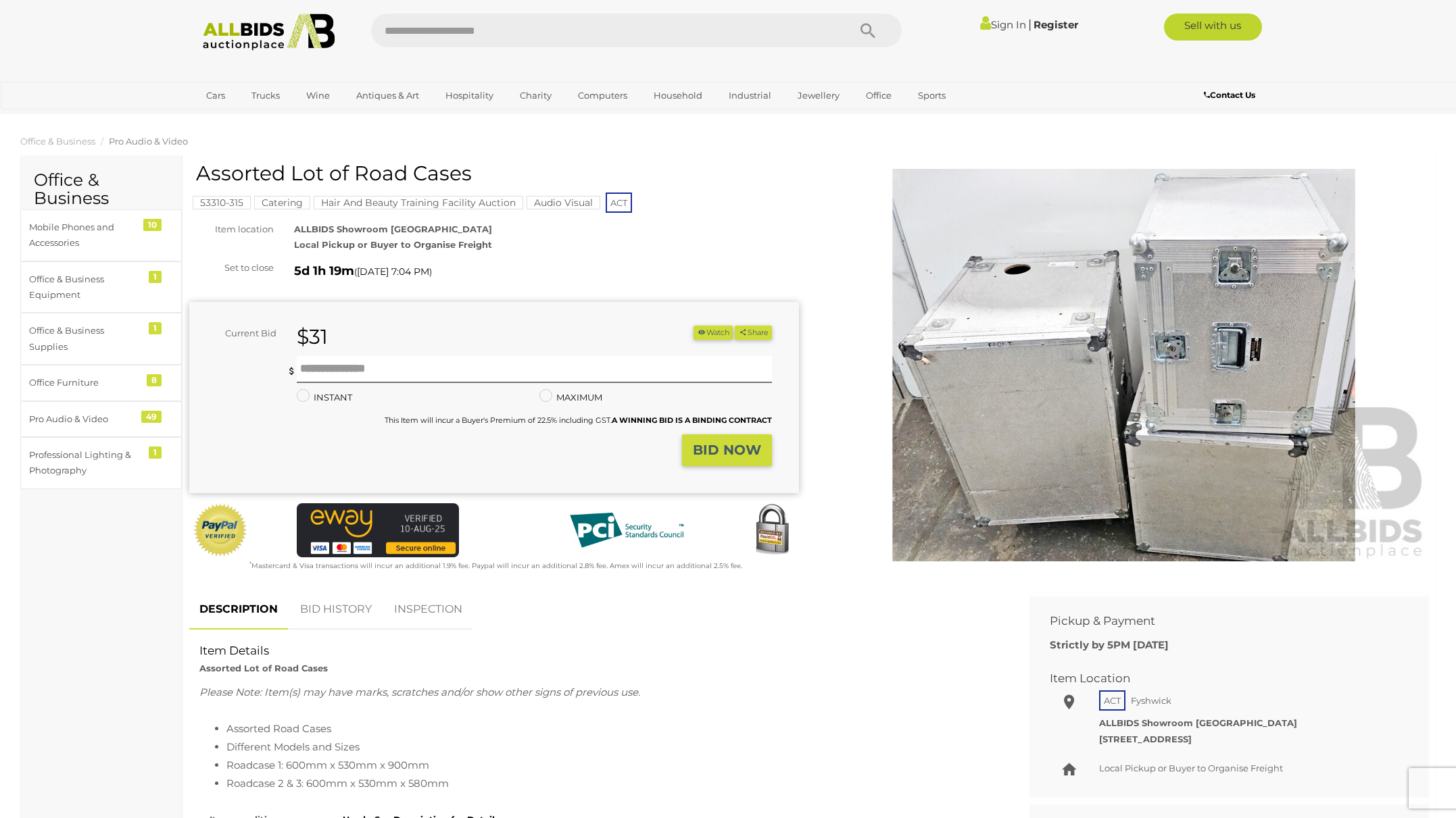
click at [940, 257] on img at bounding box center [1124, 364] width 610 height 392
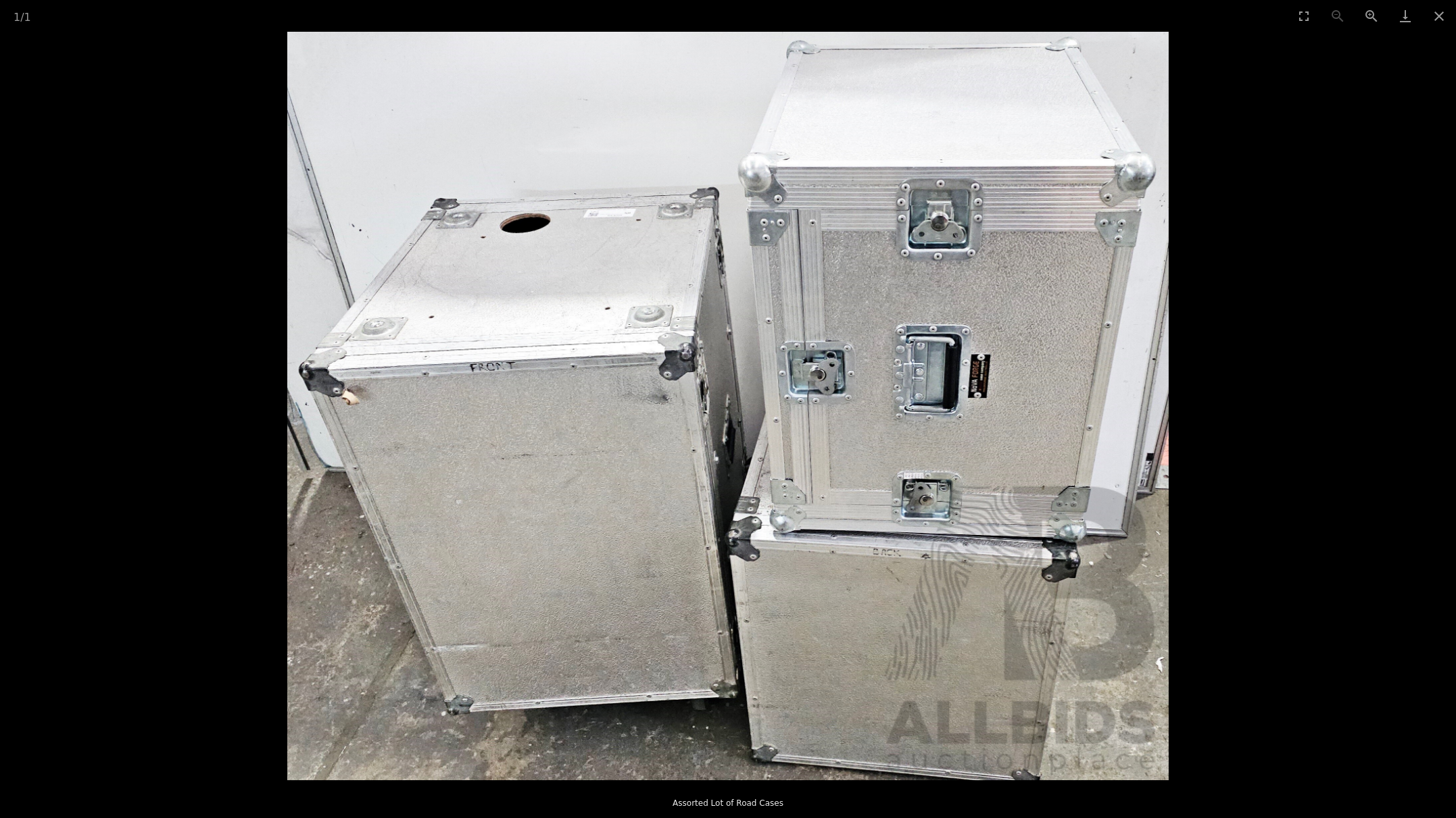
scroll to position [197, 0]
click at [1434, 11] on button "Close gallery" at bounding box center [1439, 16] width 34 height 32
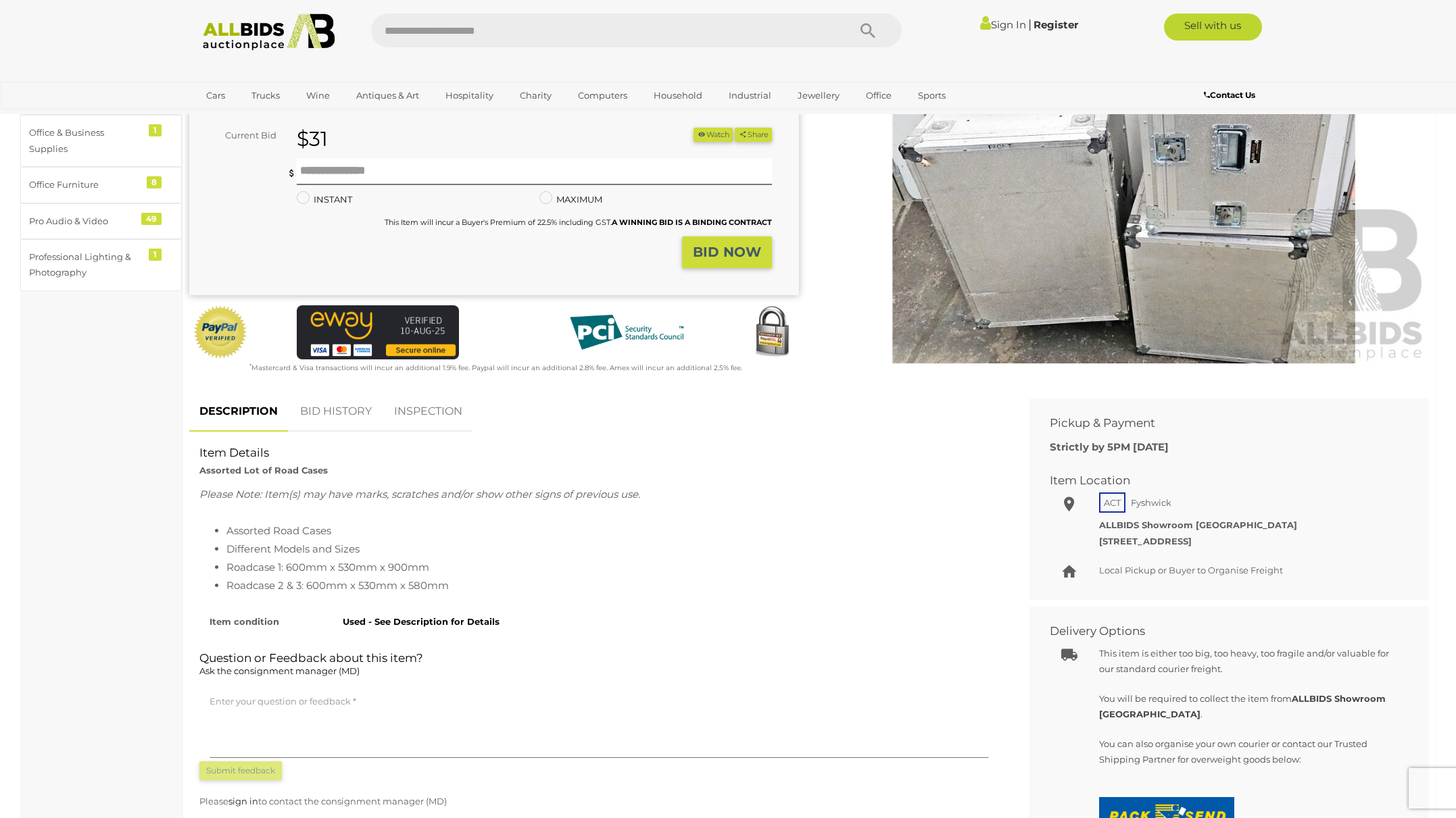
scroll to position [0, 0]
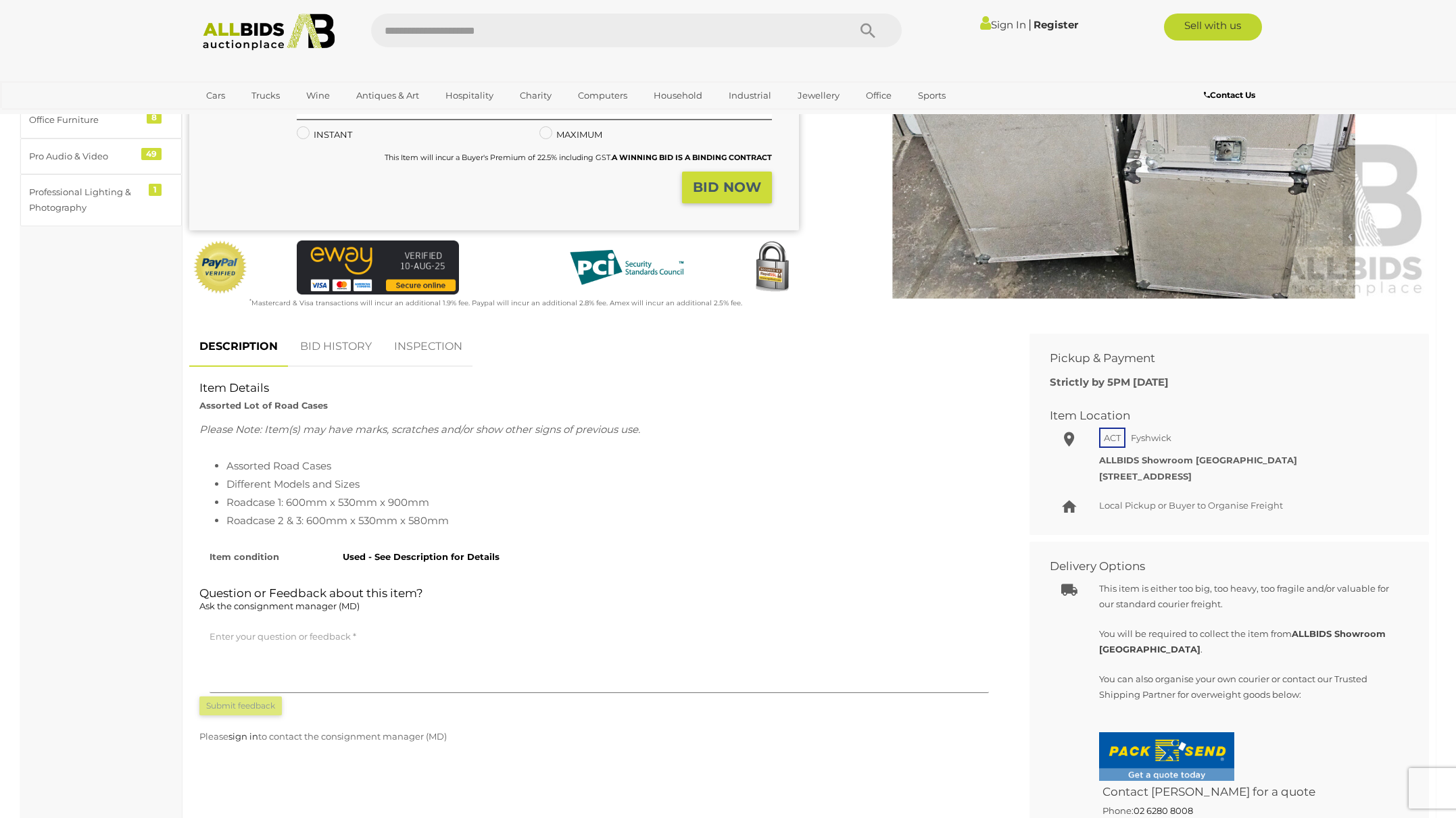
scroll to position [263, 0]
